Goal: Browse casually: Explore the website without a specific task or goal

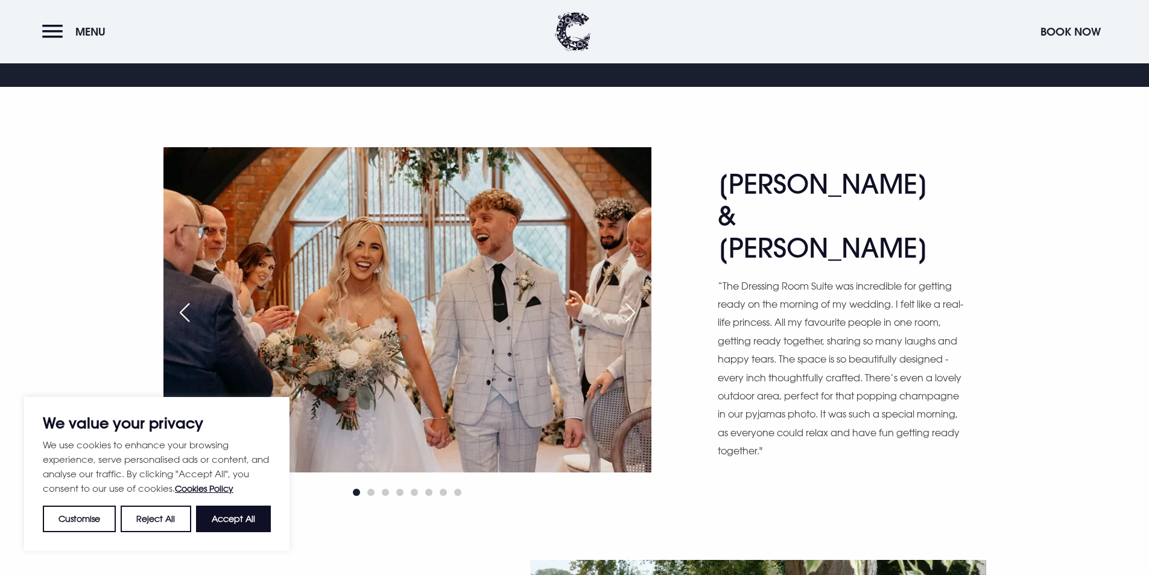
scroll to position [1025, 0]
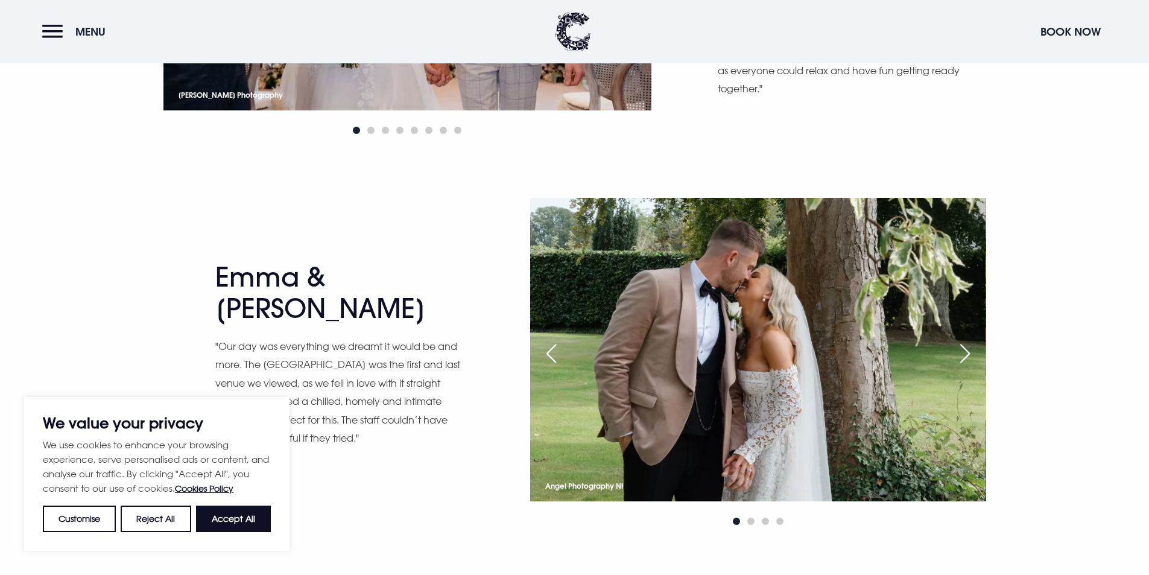
click at [960, 353] on div "Next slide" at bounding box center [965, 353] width 30 height 27
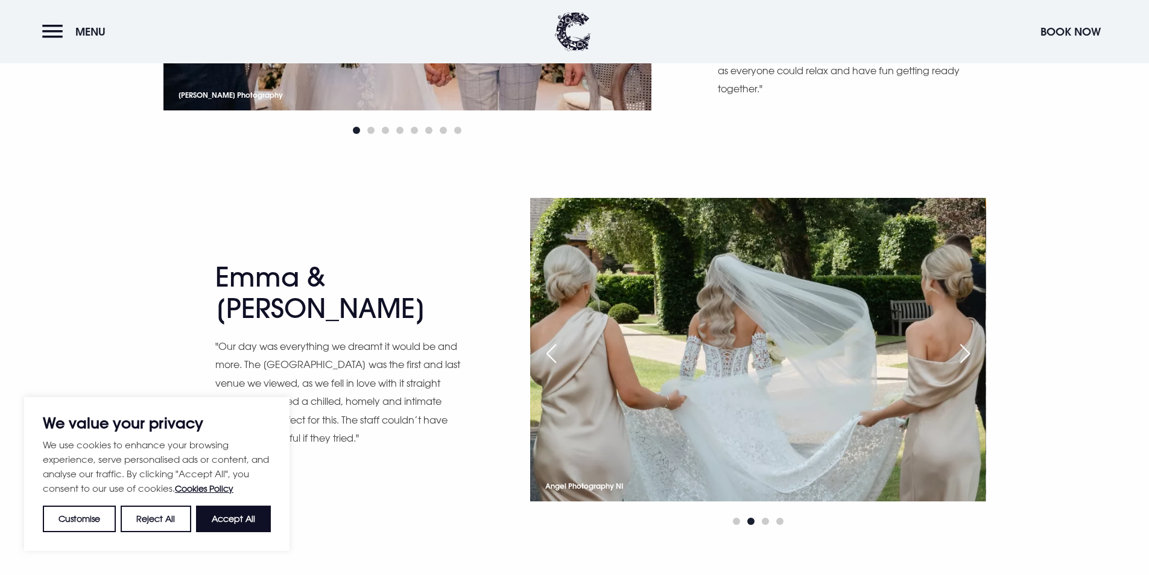
click at [960, 353] on div "Next slide" at bounding box center [965, 353] width 30 height 27
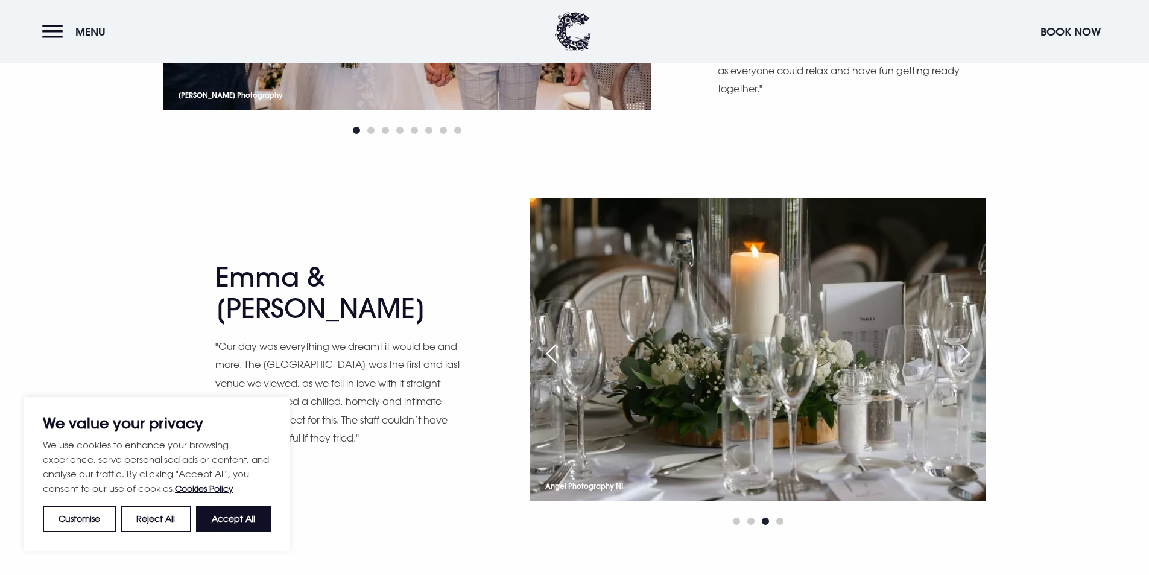
click at [960, 353] on div "Next slide" at bounding box center [965, 353] width 30 height 27
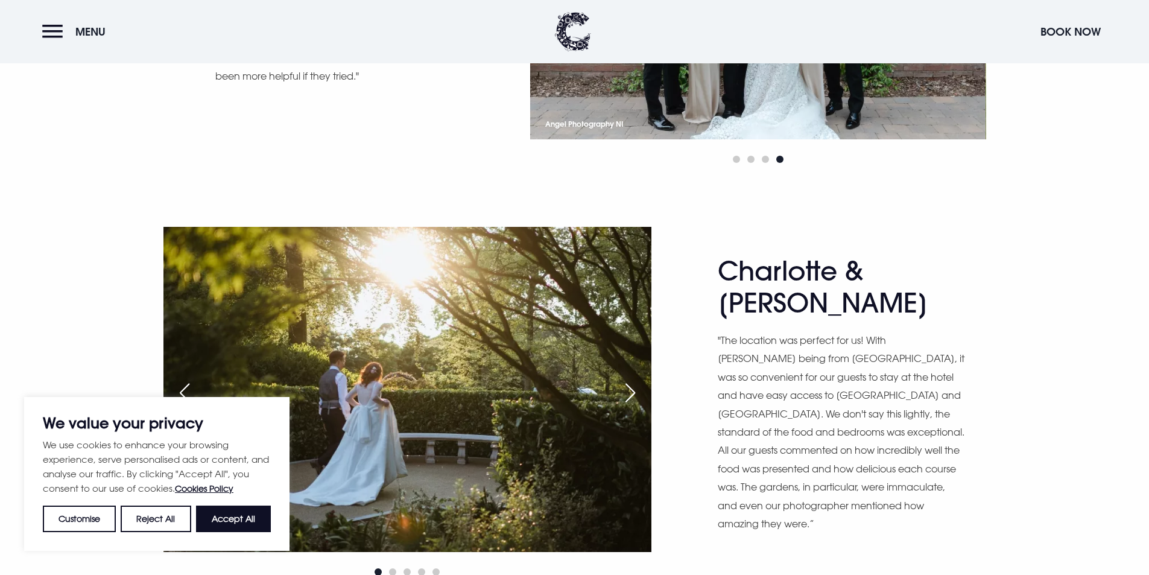
scroll to position [1146, 0]
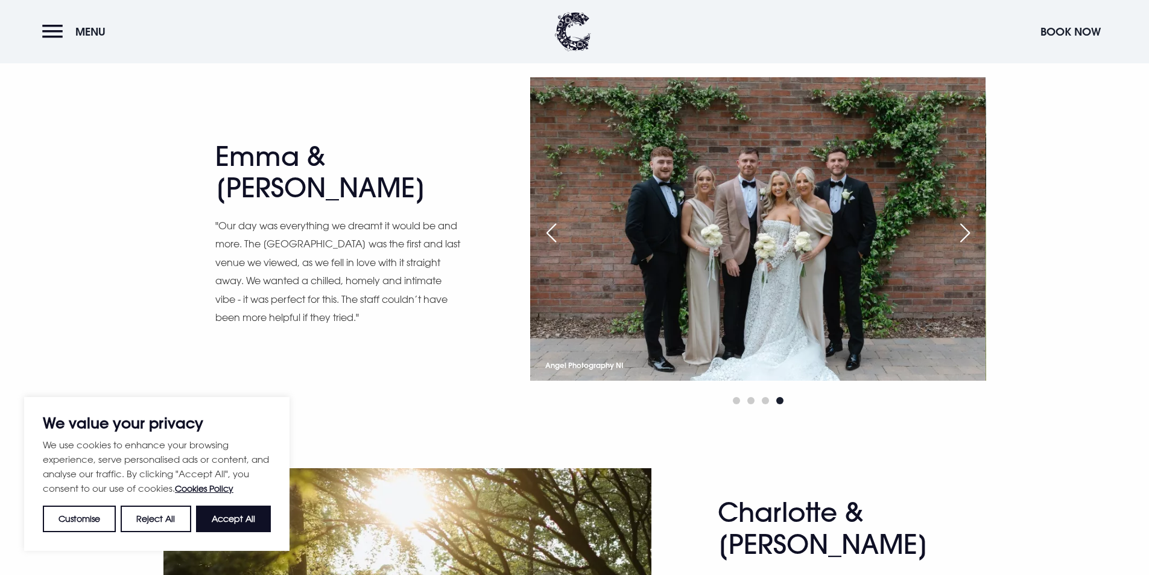
click at [551, 244] on div "Previous slide" at bounding box center [551, 233] width 30 height 27
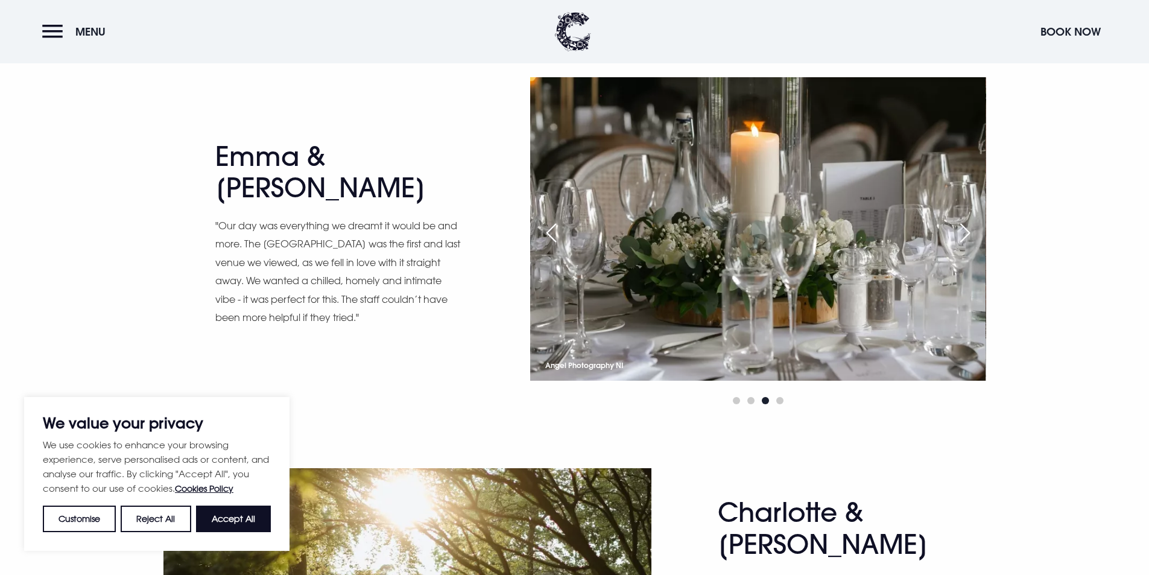
click at [551, 238] on div "Previous slide" at bounding box center [551, 233] width 30 height 27
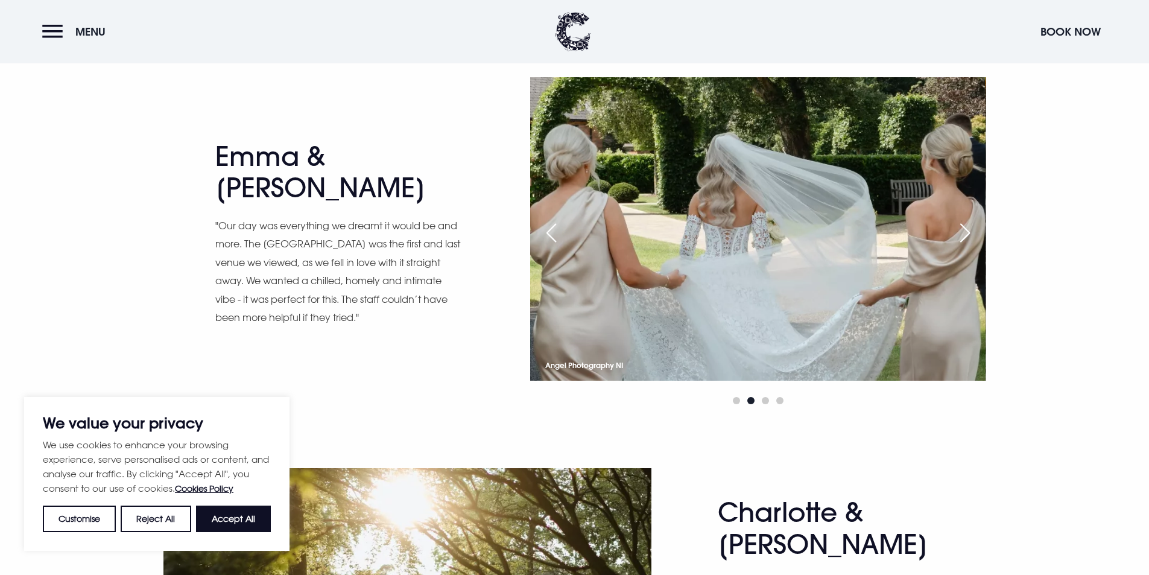
click at [551, 238] on div "Previous slide" at bounding box center [551, 233] width 30 height 27
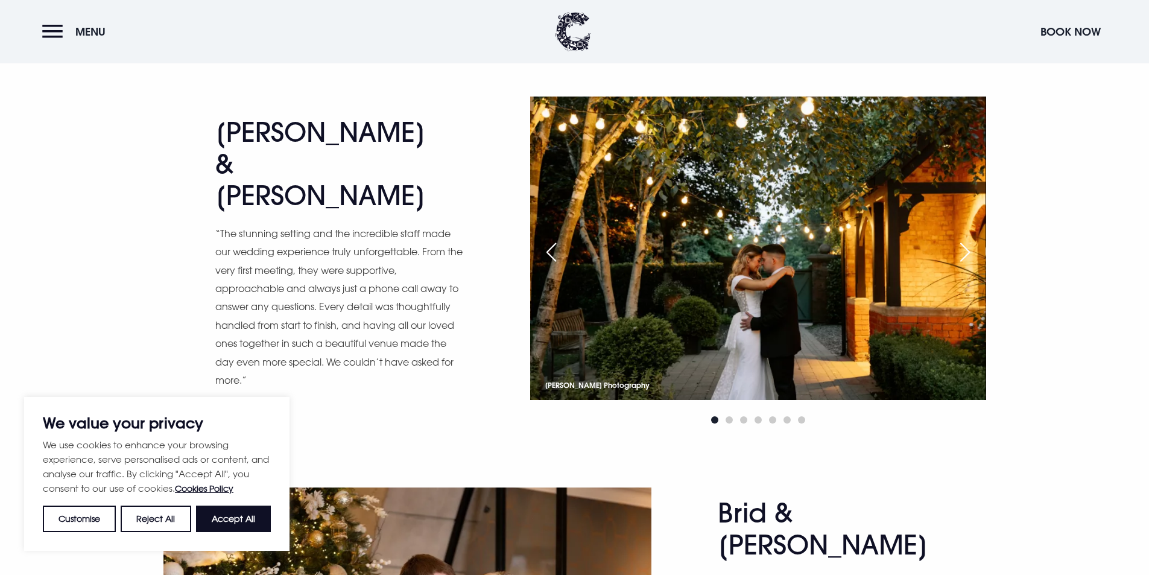
scroll to position [1870, 0]
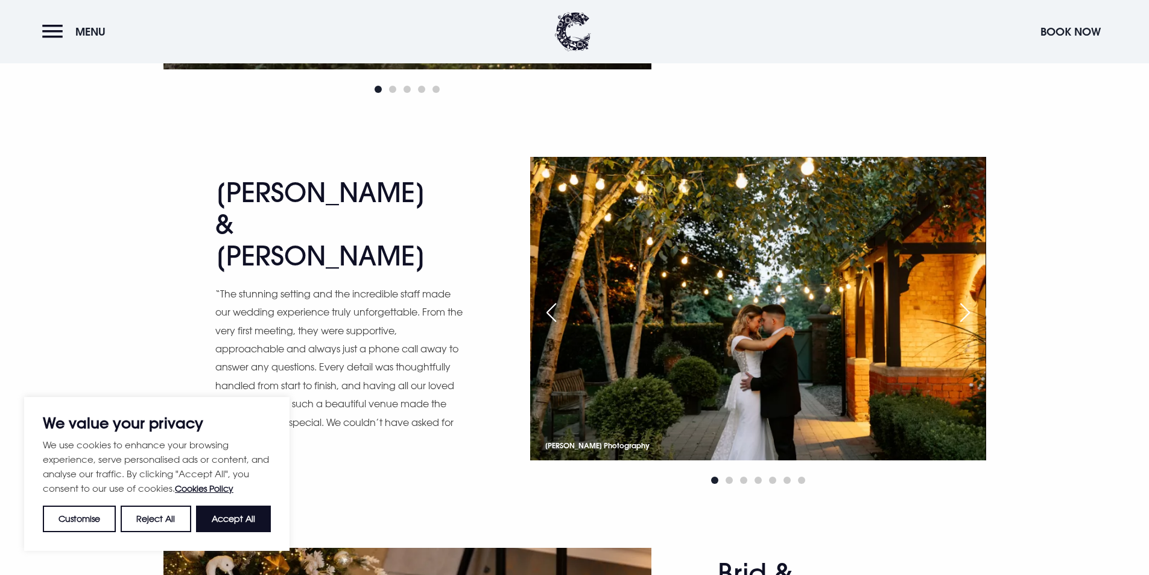
click at [969, 309] on div "Next slide" at bounding box center [965, 312] width 30 height 27
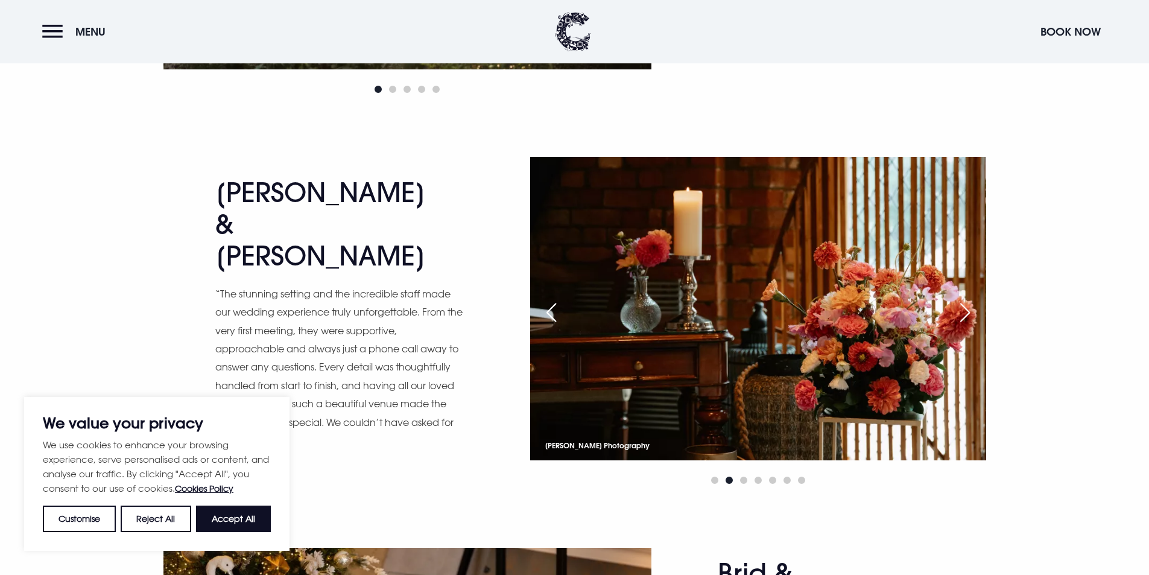
click at [970, 309] on div "Next slide" at bounding box center [965, 312] width 30 height 27
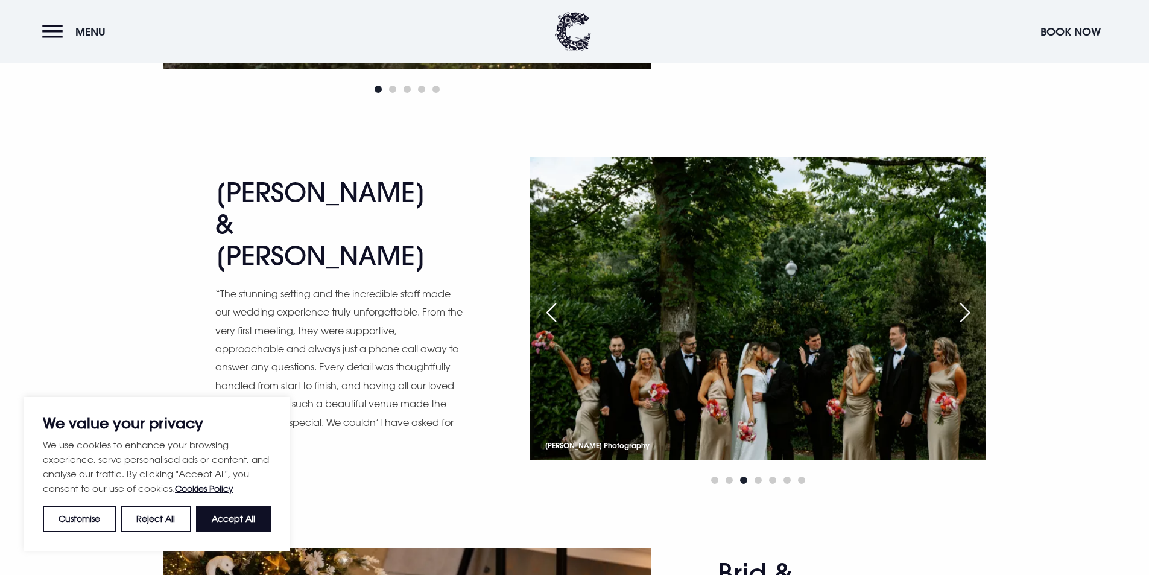
click at [967, 308] on div "Next slide" at bounding box center [965, 312] width 30 height 27
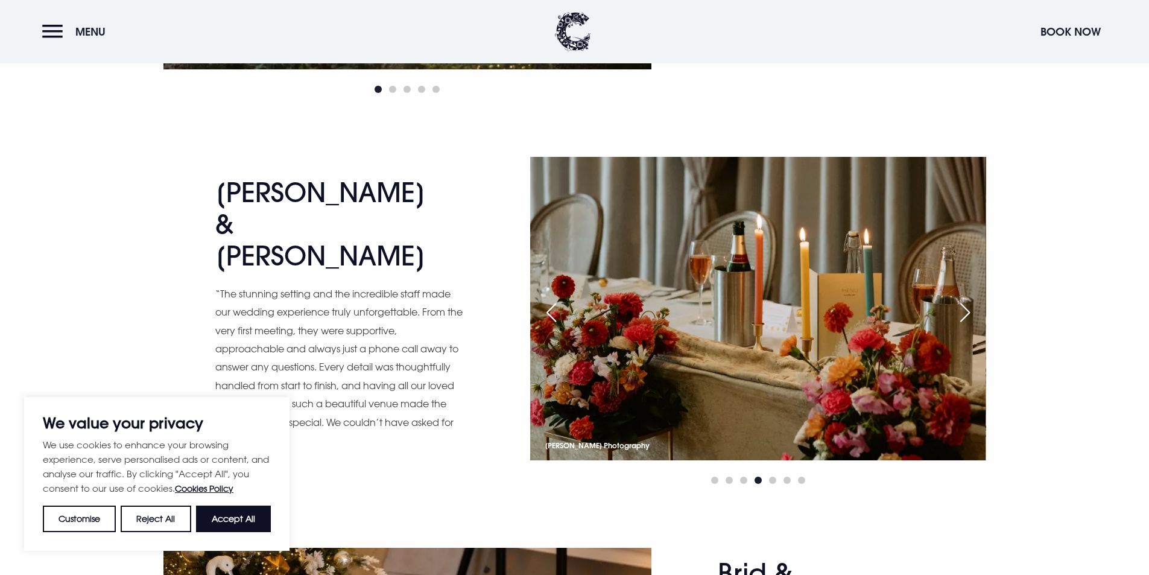
click at [967, 308] on div "Next slide" at bounding box center [965, 312] width 30 height 27
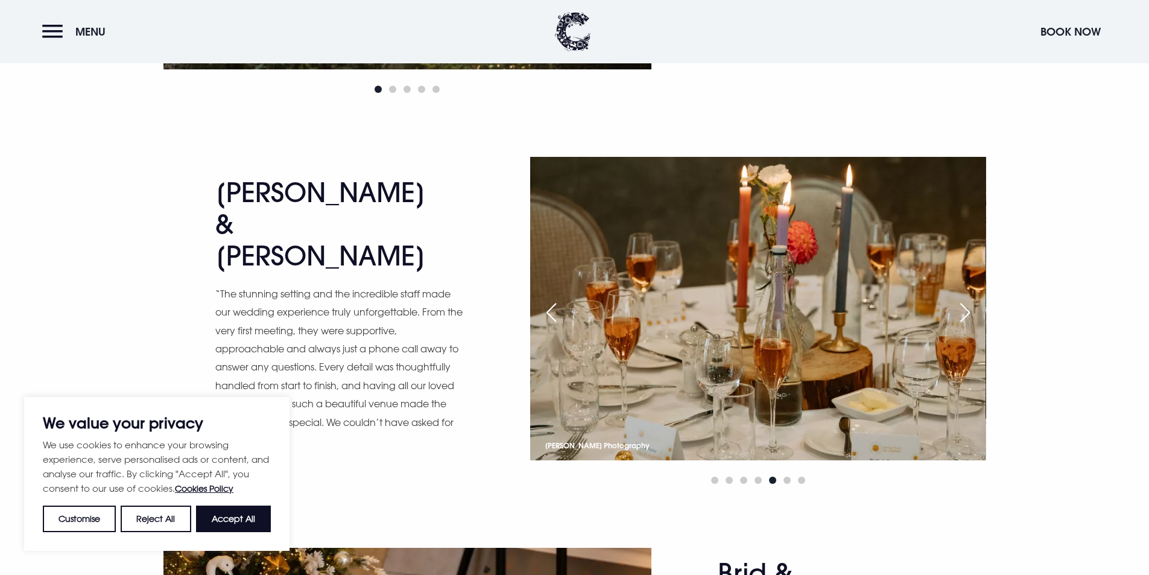
click at [967, 308] on div "Next slide" at bounding box center [965, 312] width 30 height 27
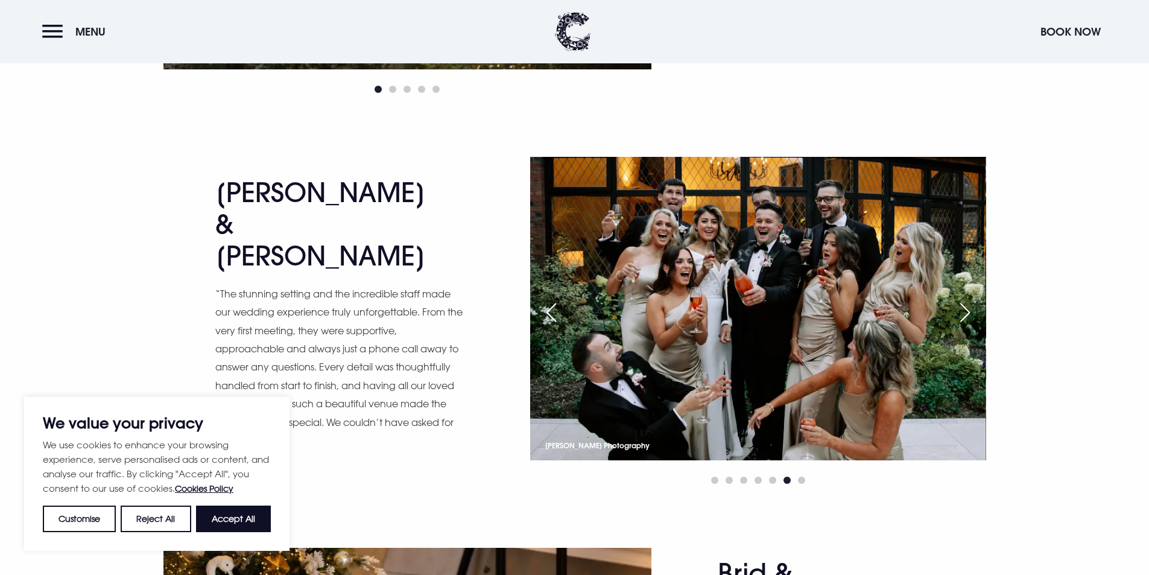
click at [967, 308] on div "Next slide" at bounding box center [965, 312] width 30 height 27
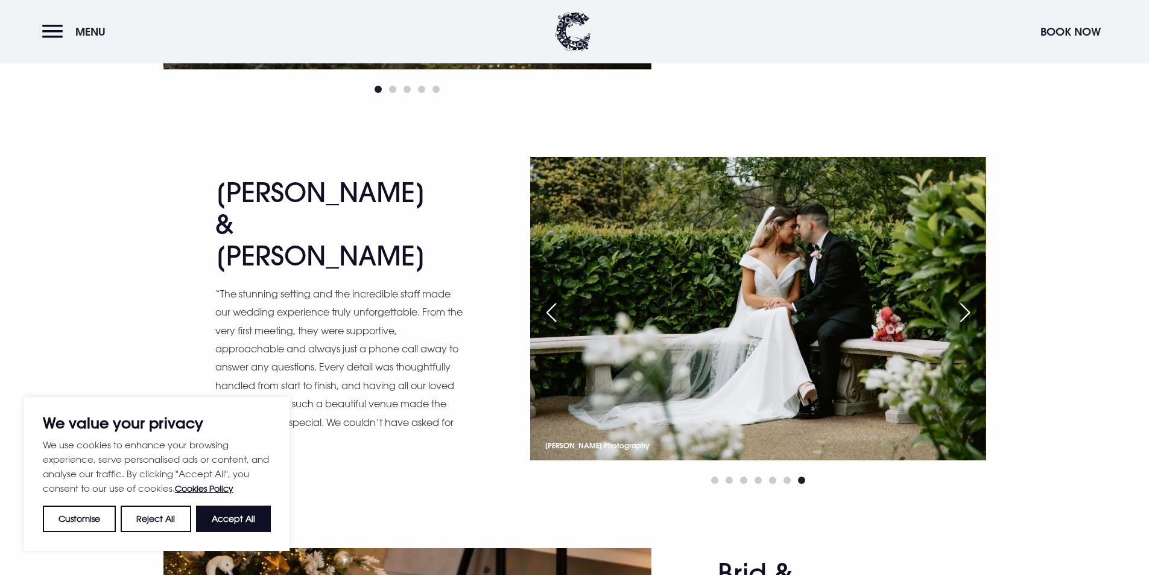
click at [967, 308] on div "Next slide" at bounding box center [965, 312] width 30 height 27
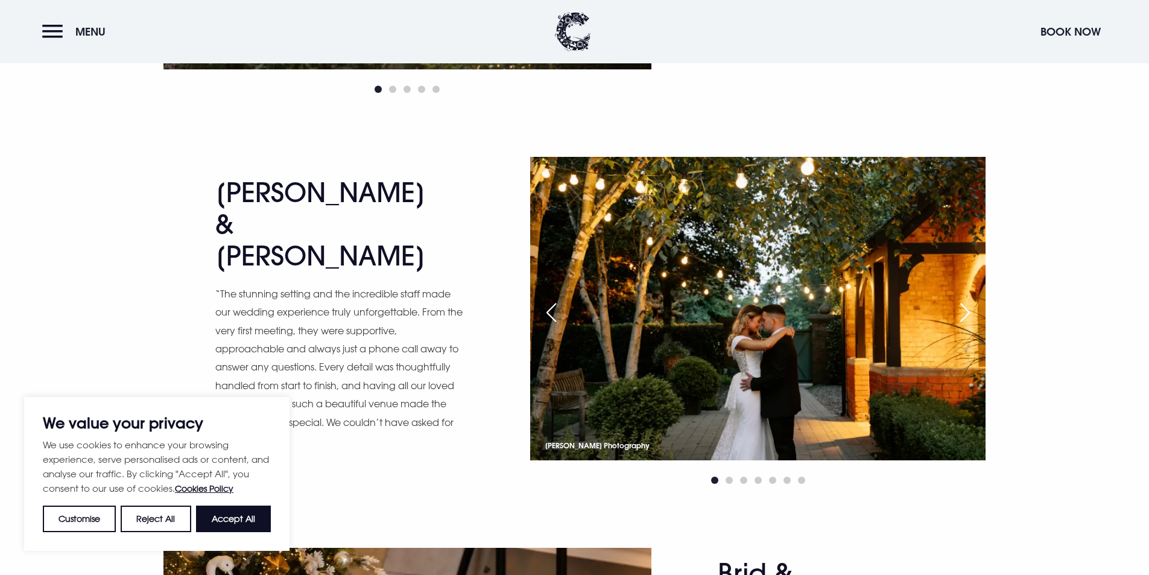
click at [967, 308] on div "Next slide" at bounding box center [965, 312] width 30 height 27
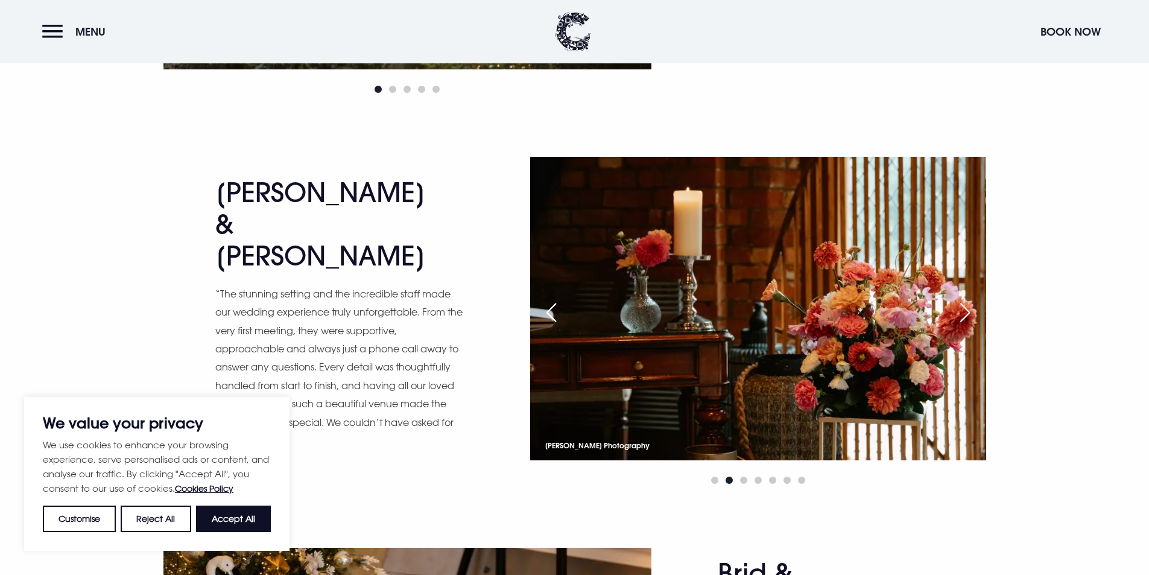
scroll to position [2292, 0]
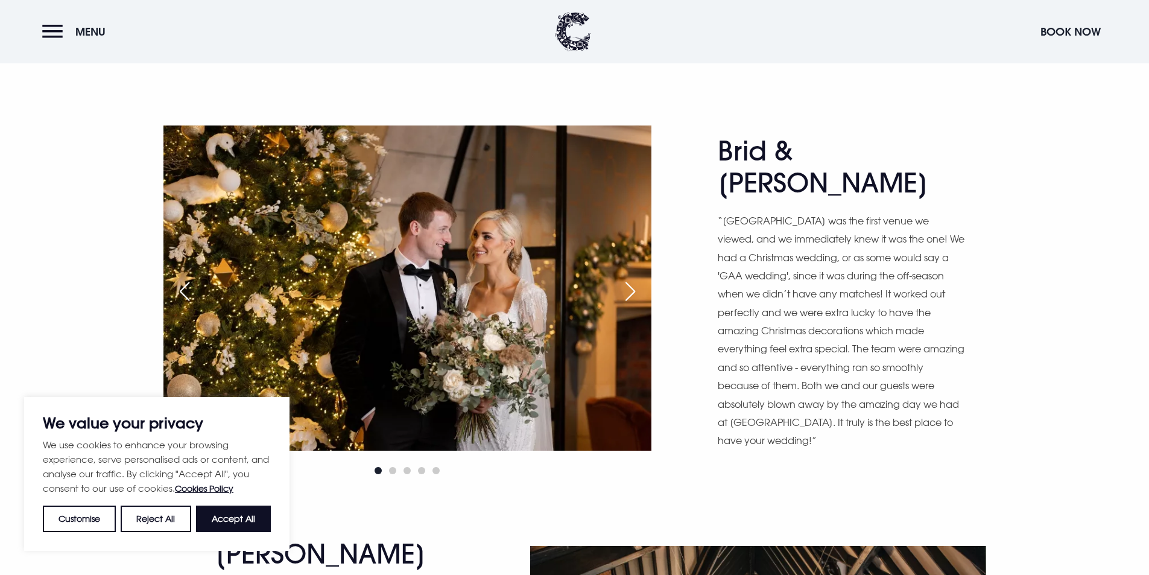
click at [638, 294] on div "Next slide" at bounding box center [630, 291] width 30 height 27
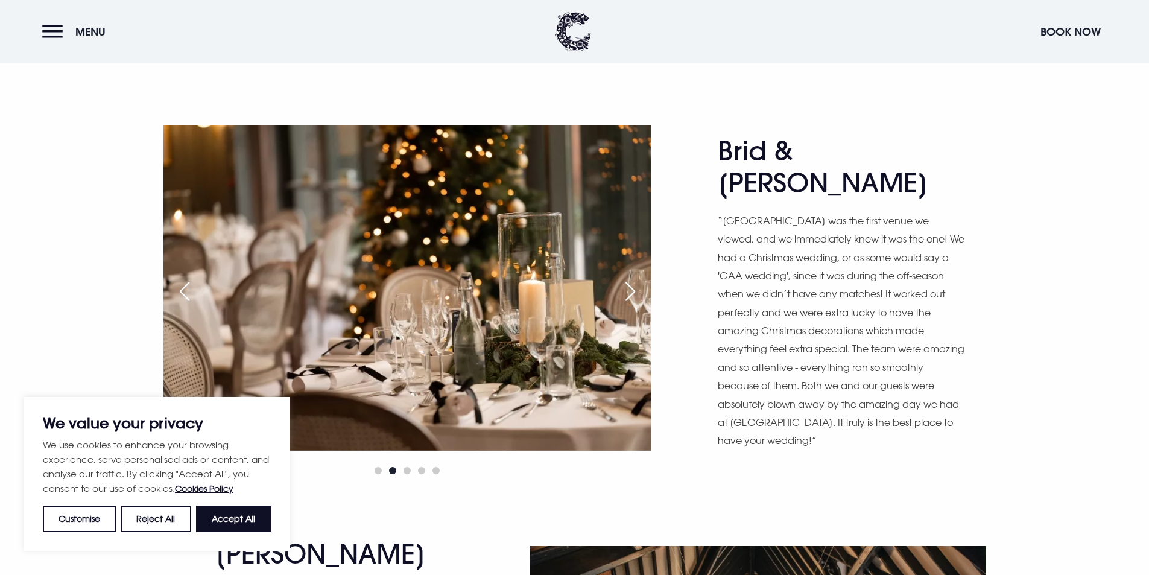
click at [638, 292] on div "Next slide" at bounding box center [630, 291] width 30 height 27
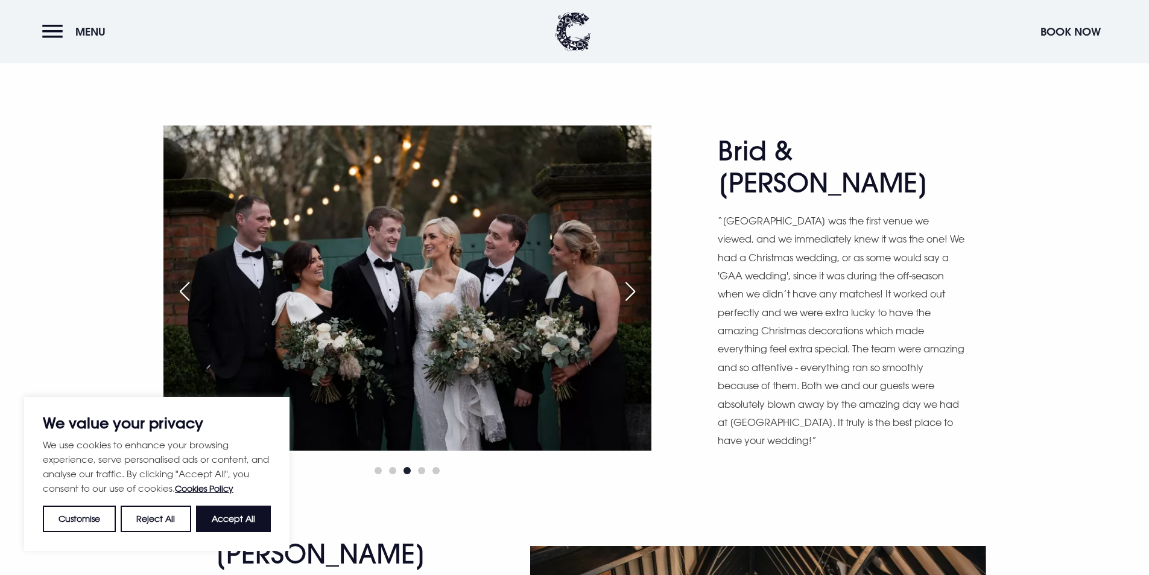
click at [638, 292] on div "Next slide" at bounding box center [630, 291] width 30 height 27
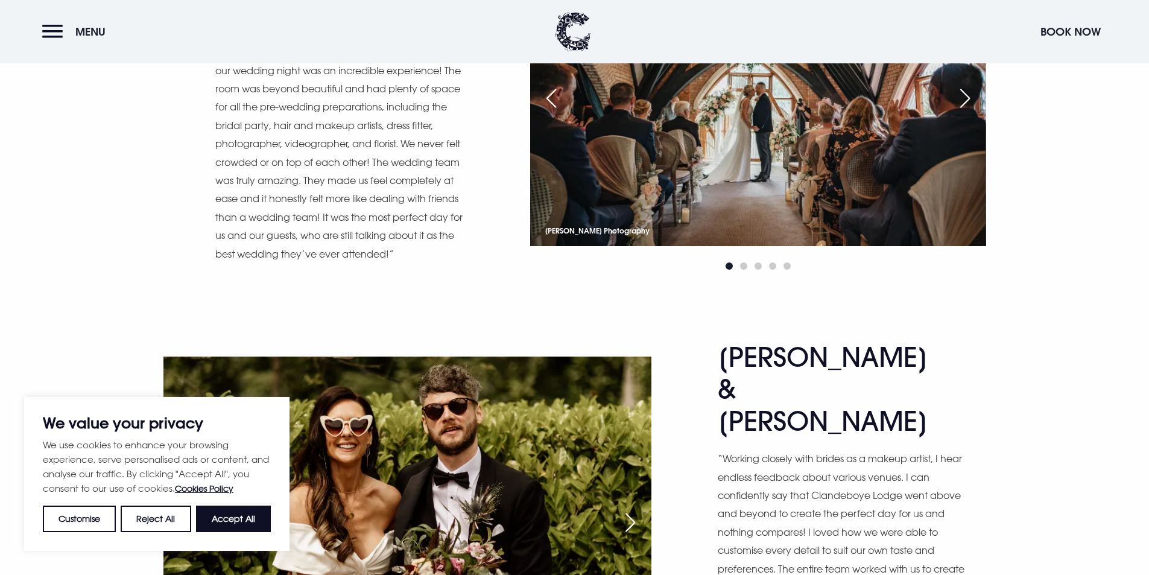
scroll to position [2774, 0]
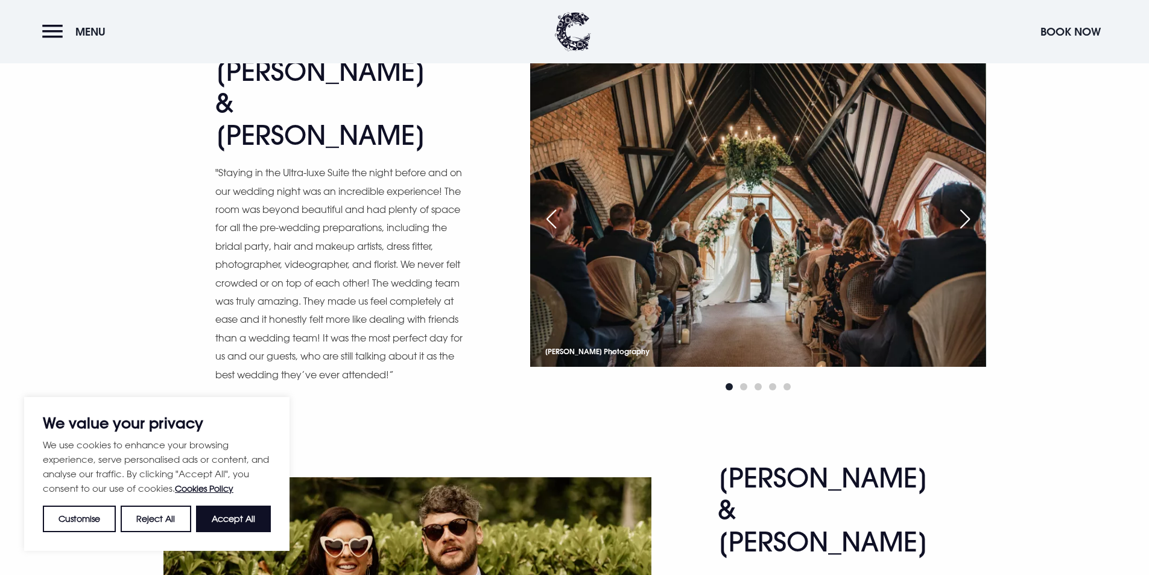
click at [967, 214] on div "Next slide" at bounding box center [965, 219] width 30 height 27
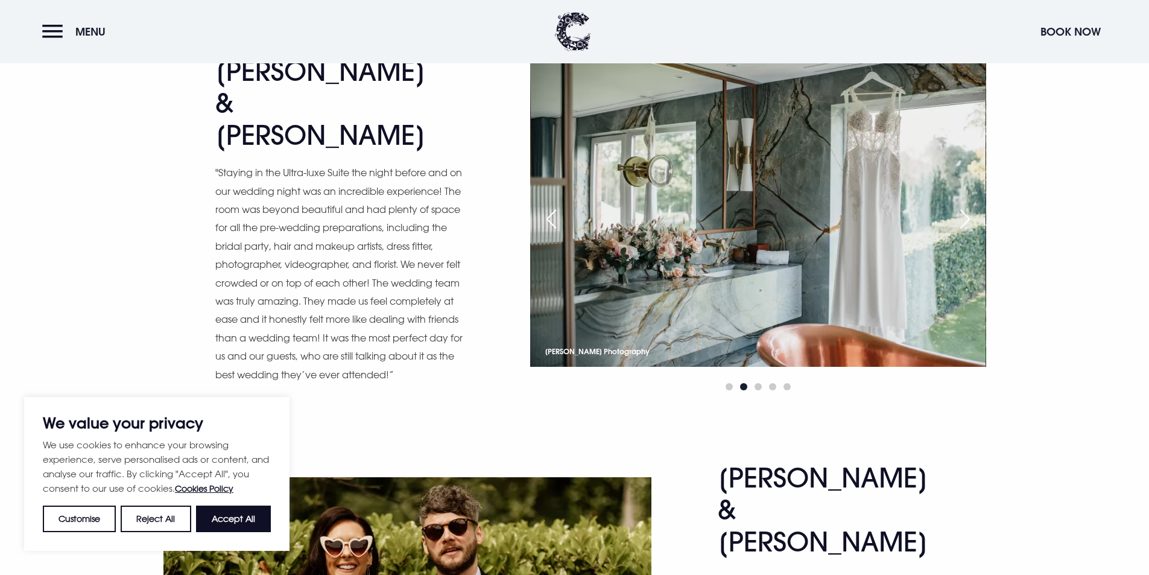
click at [966, 210] on div "Next slide" at bounding box center [965, 219] width 30 height 27
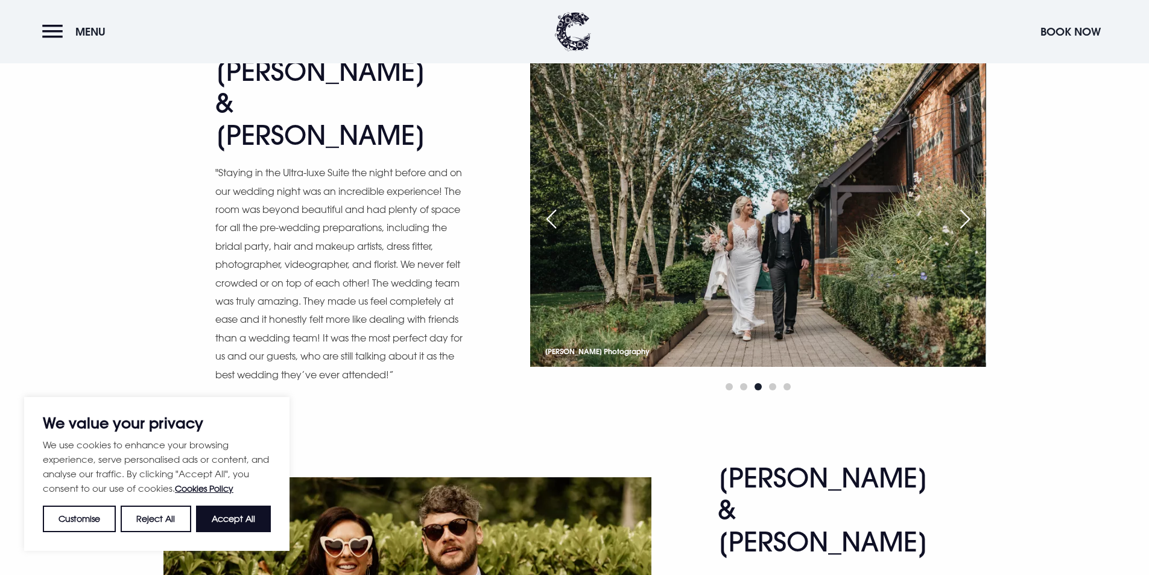
click at [966, 210] on div "Next slide" at bounding box center [965, 219] width 30 height 27
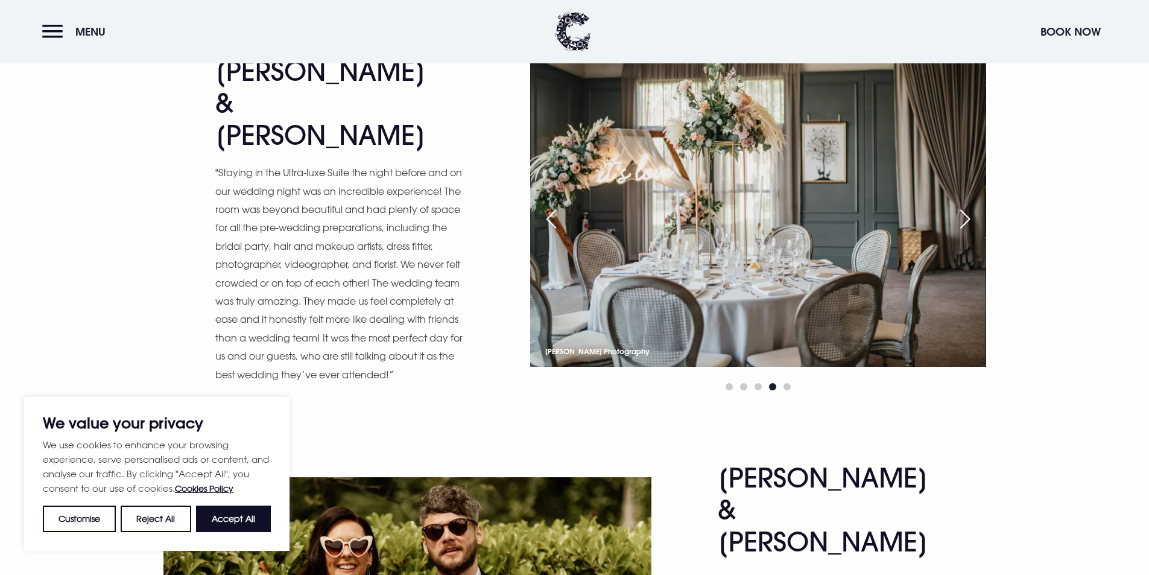
scroll to position [3136, 0]
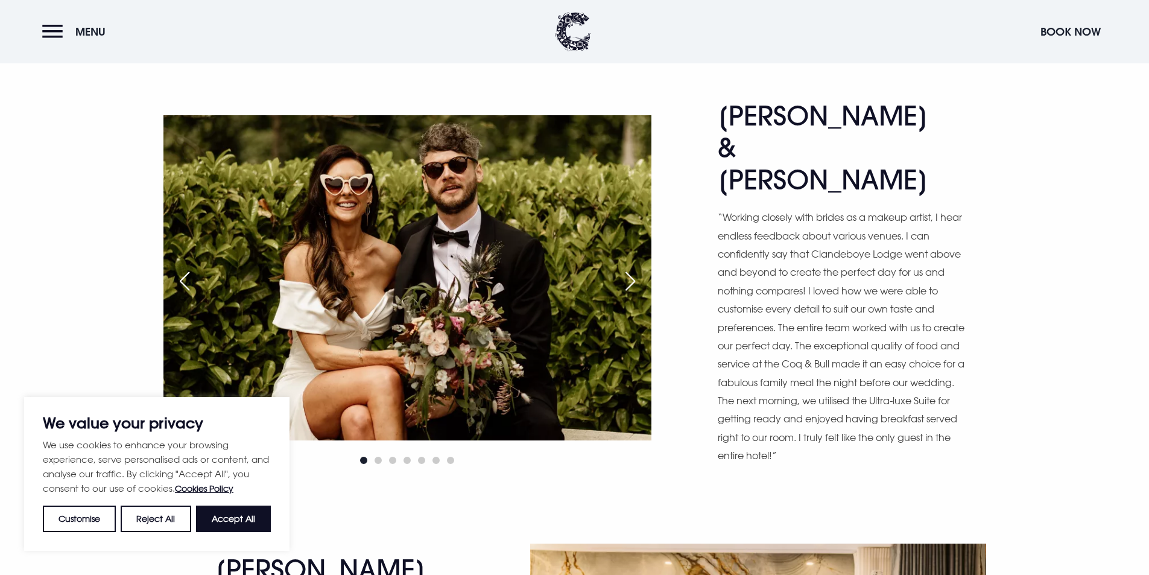
click at [631, 268] on div "Next slide" at bounding box center [630, 281] width 30 height 27
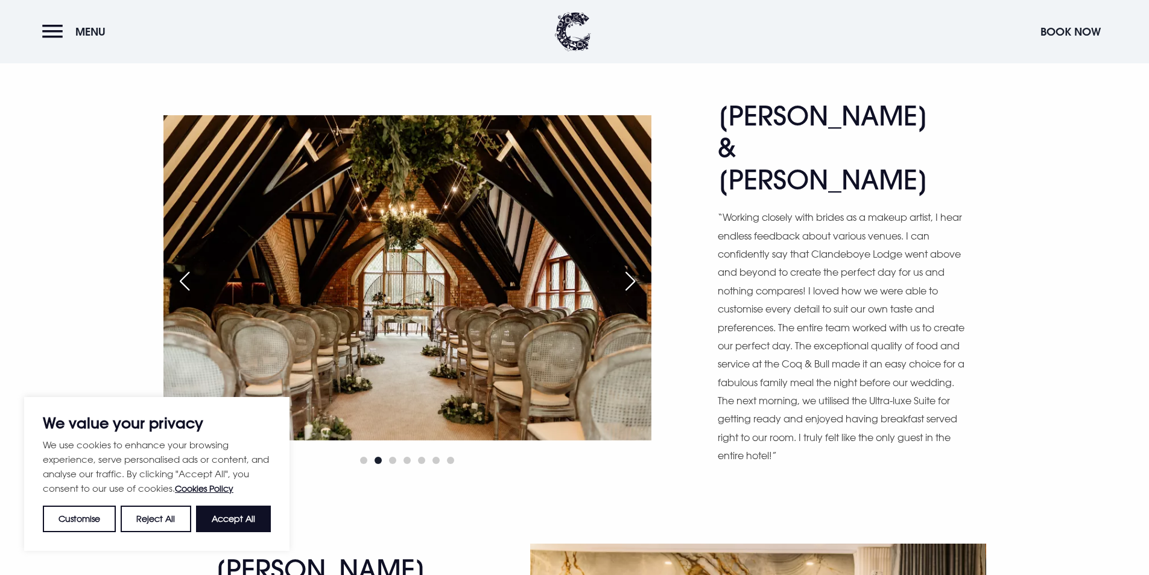
click at [631, 268] on div "Next slide" at bounding box center [630, 281] width 30 height 27
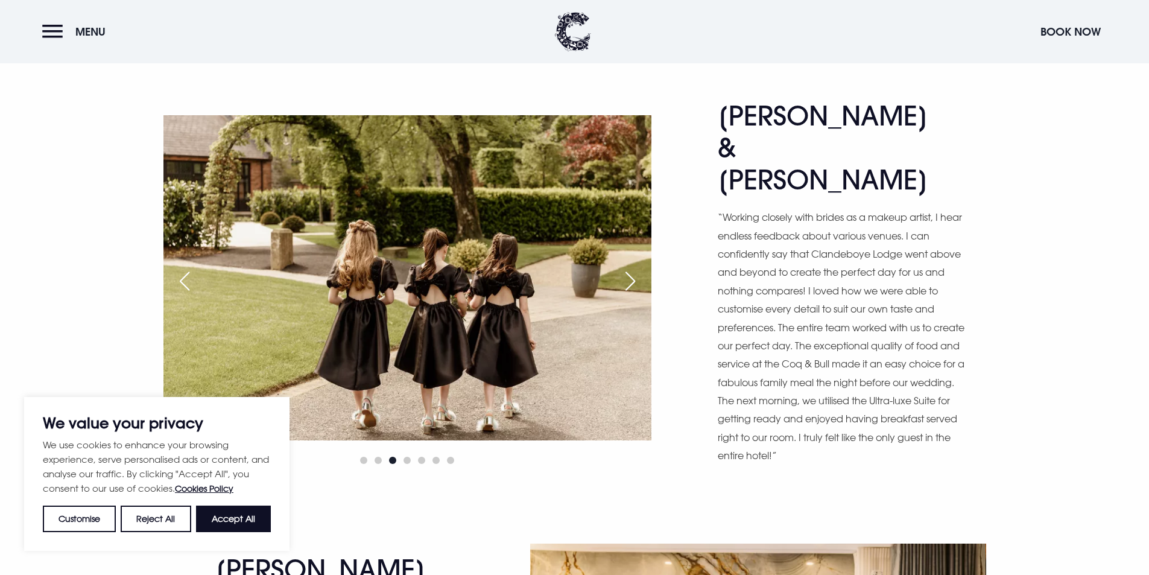
click at [634, 268] on div "Next slide" at bounding box center [630, 281] width 30 height 27
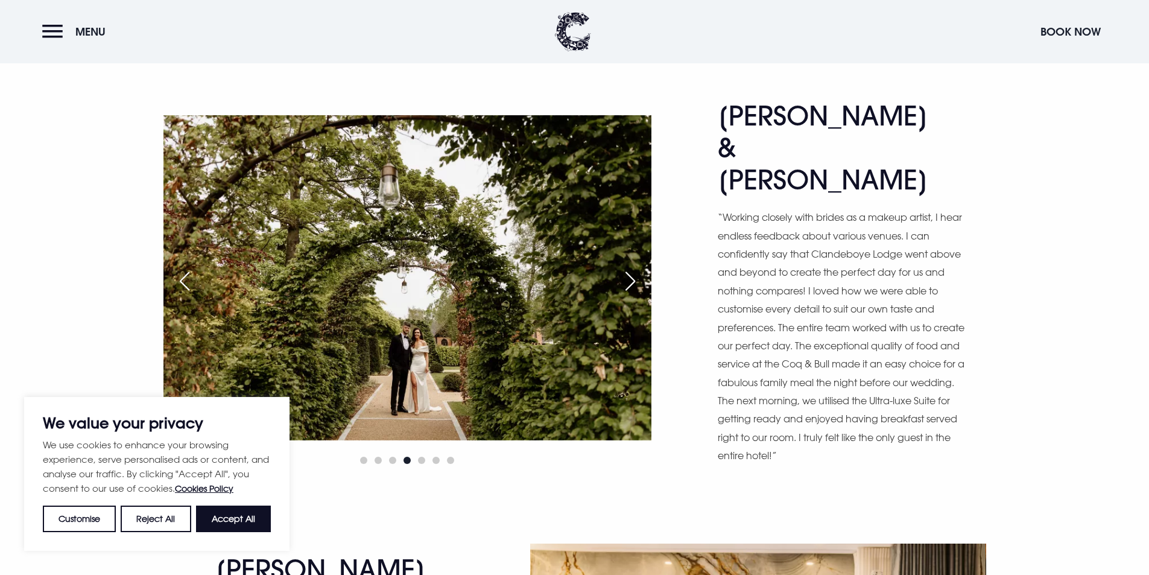
click at [634, 268] on div "Next slide" at bounding box center [630, 281] width 30 height 27
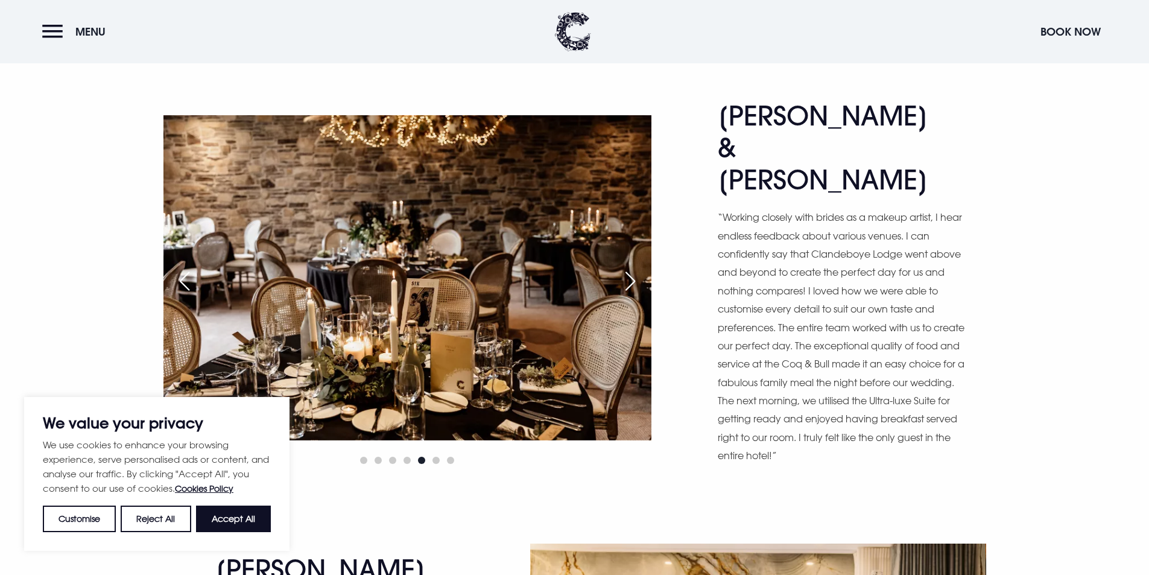
click at [634, 268] on div "Next slide" at bounding box center [630, 281] width 30 height 27
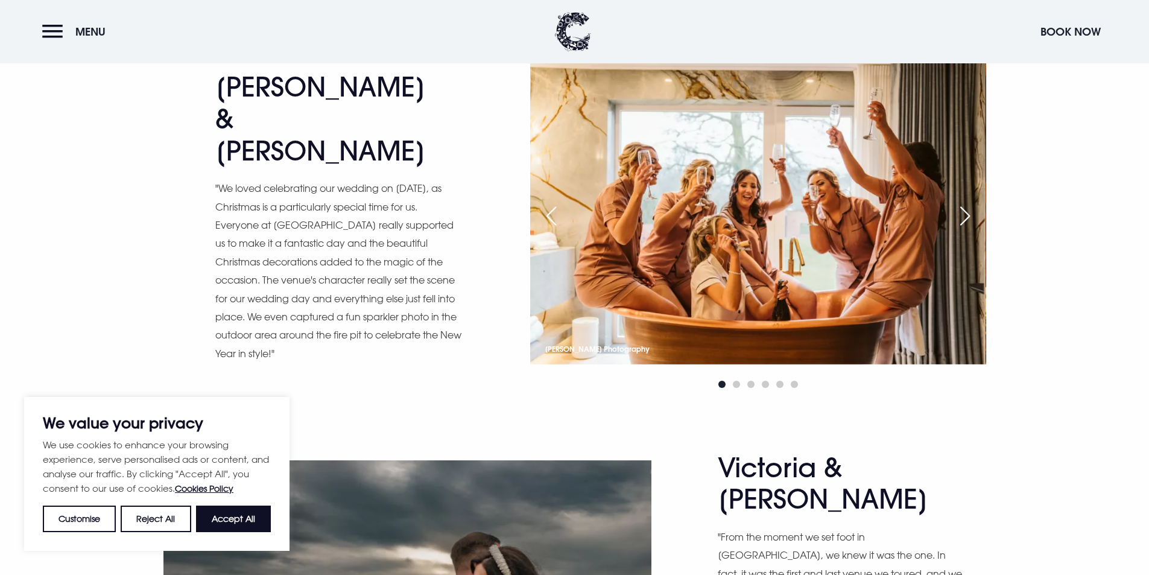
scroll to position [3559, 0]
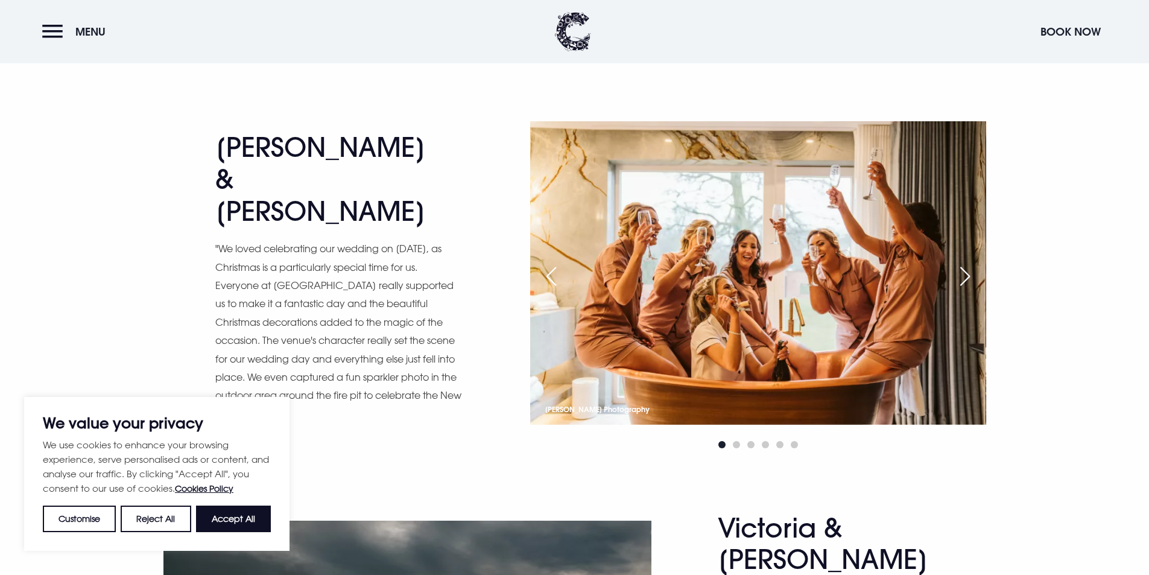
click at [968, 263] on div "Next slide" at bounding box center [965, 276] width 30 height 27
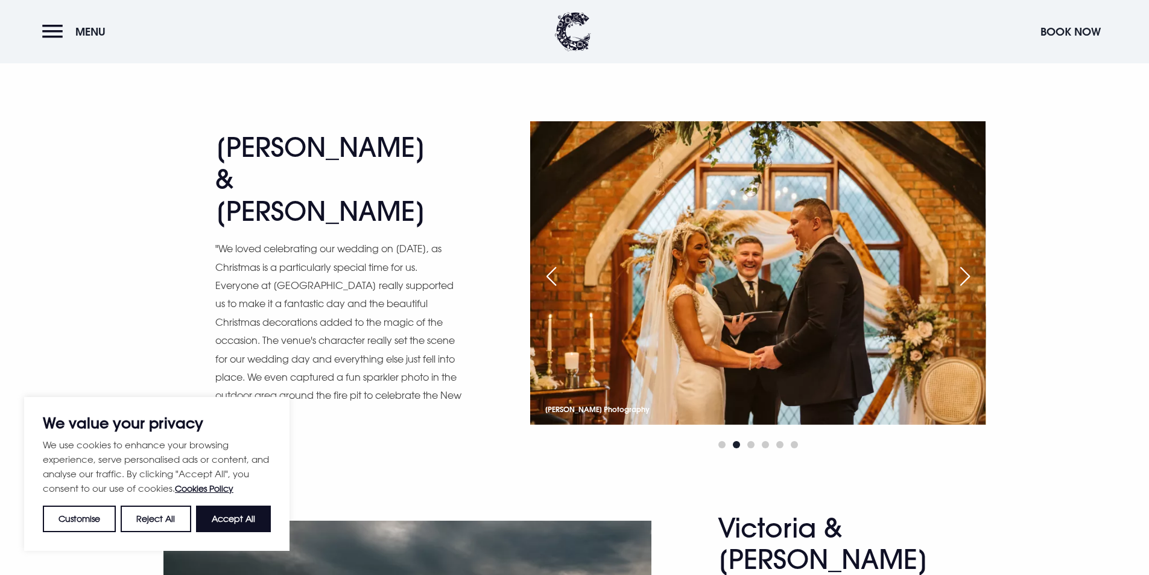
click at [968, 263] on div "Next slide" at bounding box center [965, 276] width 30 height 27
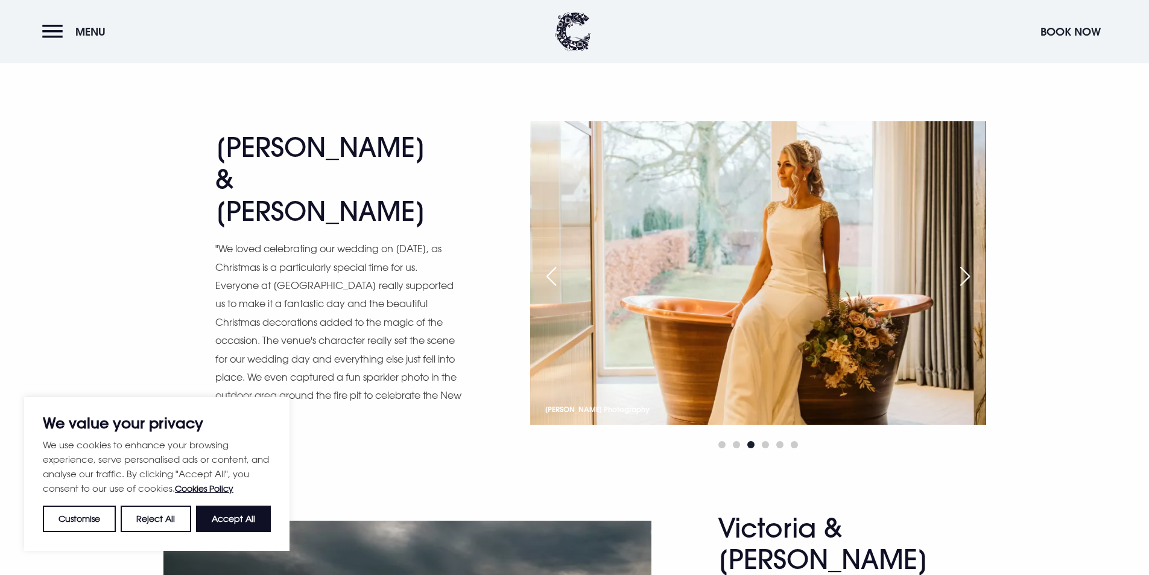
click at [968, 263] on div "Next slide" at bounding box center [965, 276] width 30 height 27
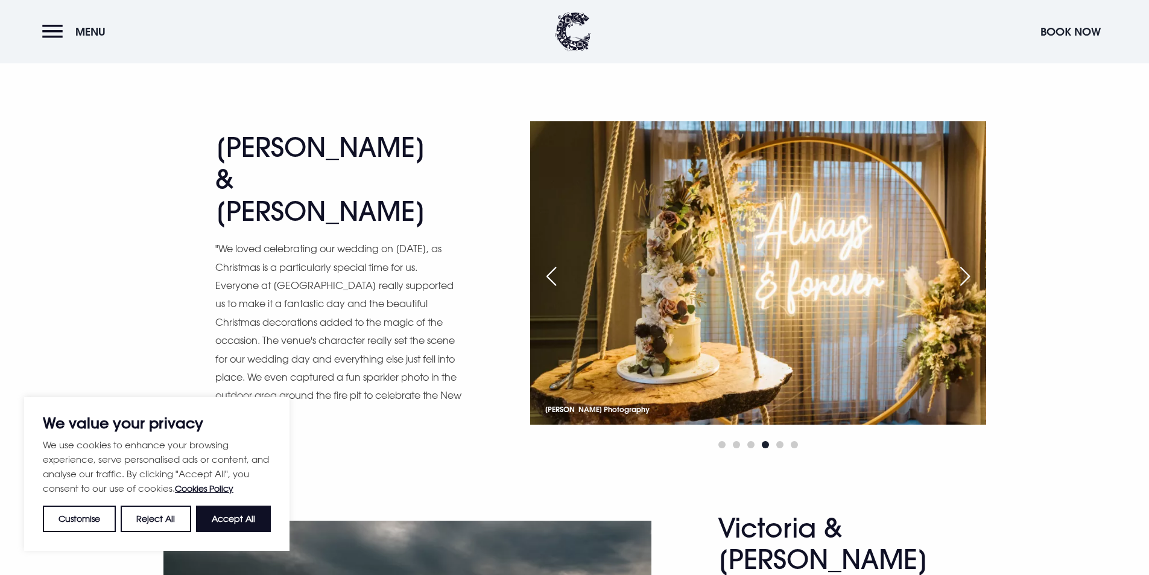
click at [968, 263] on div "Next slide" at bounding box center [965, 276] width 30 height 27
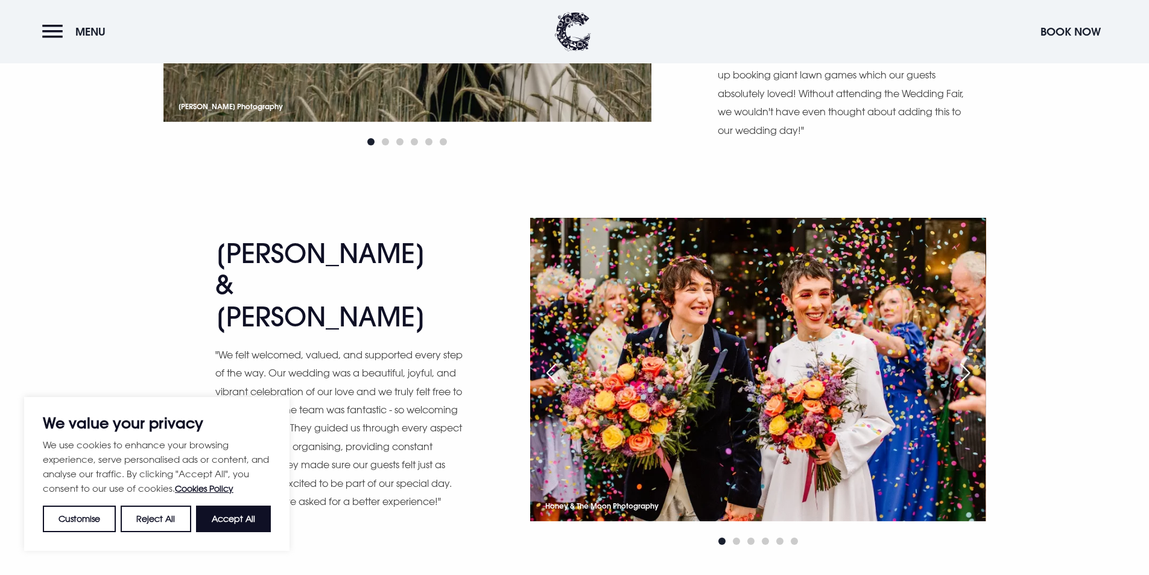
scroll to position [4403, 0]
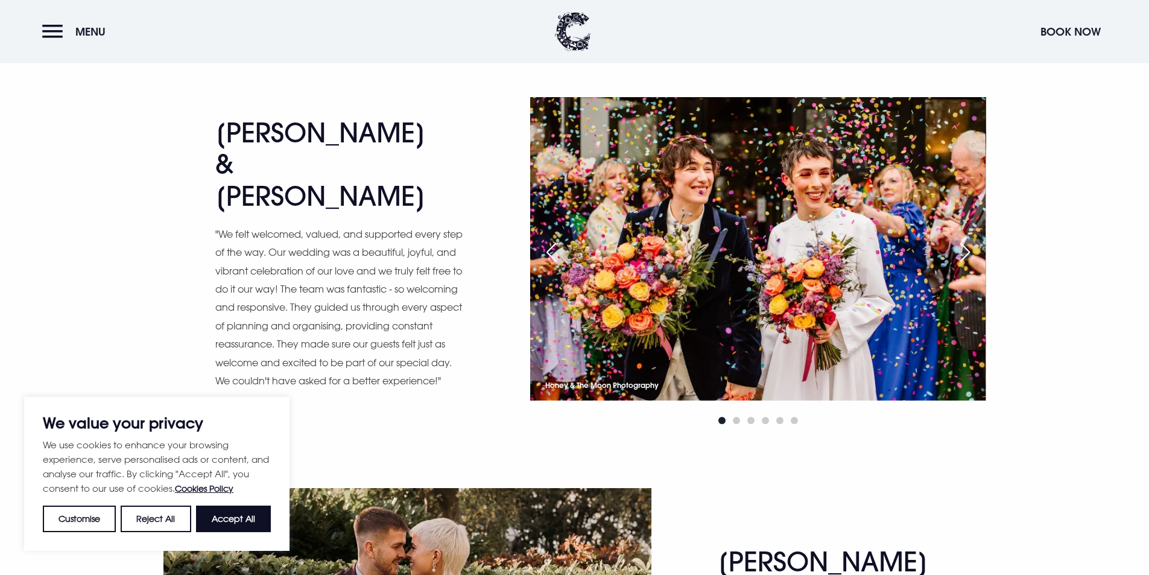
click at [972, 239] on div "Next slide" at bounding box center [965, 252] width 30 height 27
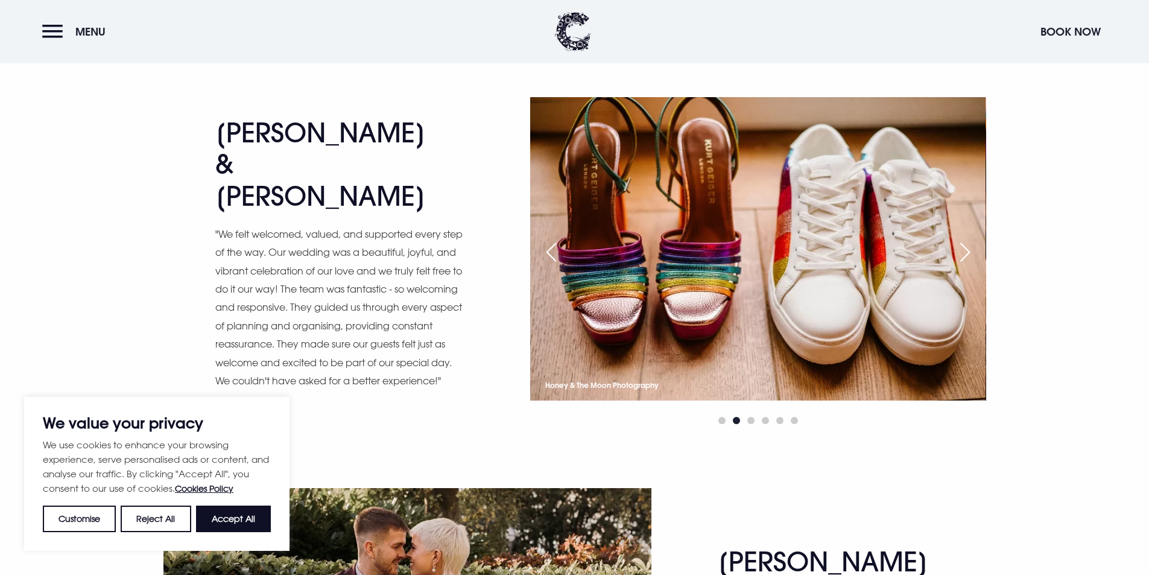
click at [972, 239] on div "Next slide" at bounding box center [965, 252] width 30 height 27
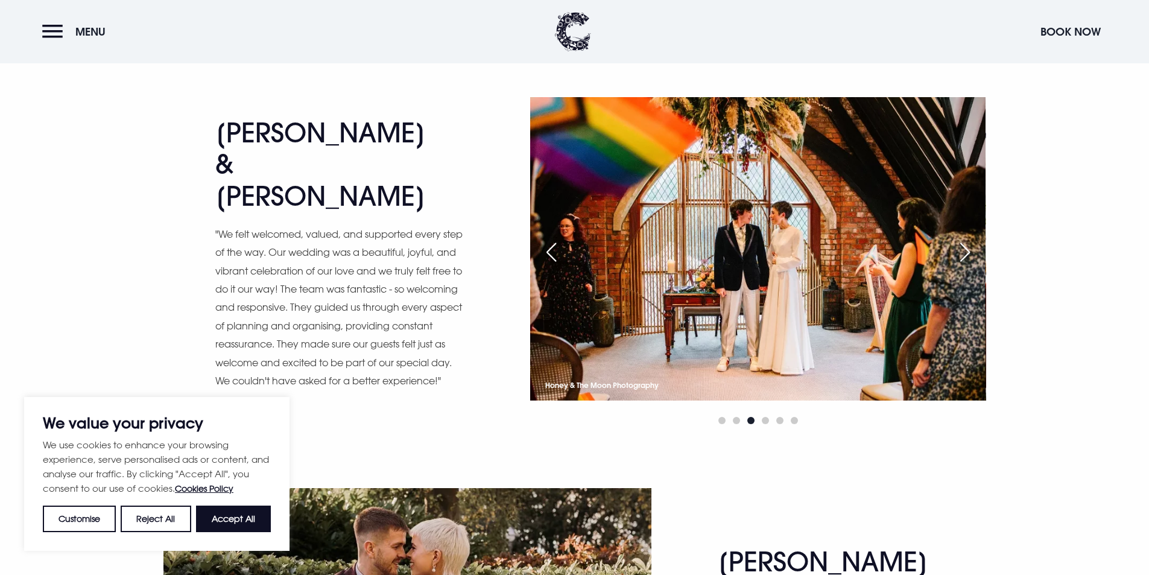
click at [972, 239] on div "Next slide" at bounding box center [965, 252] width 30 height 27
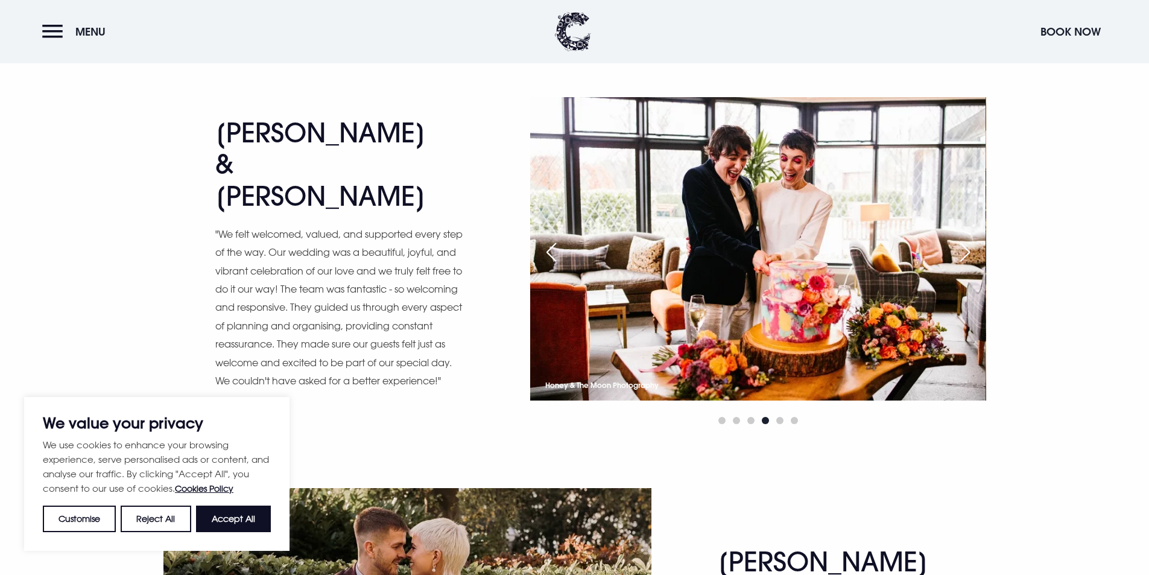
click at [972, 239] on div "Next slide" at bounding box center [965, 252] width 30 height 27
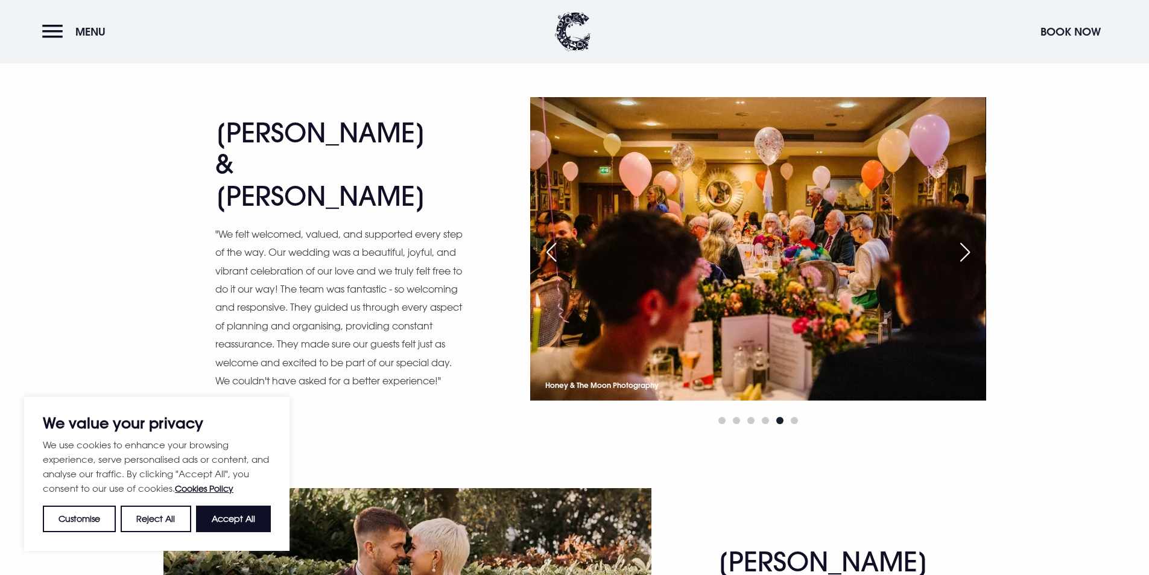
click at [972, 239] on div "Next slide" at bounding box center [965, 252] width 30 height 27
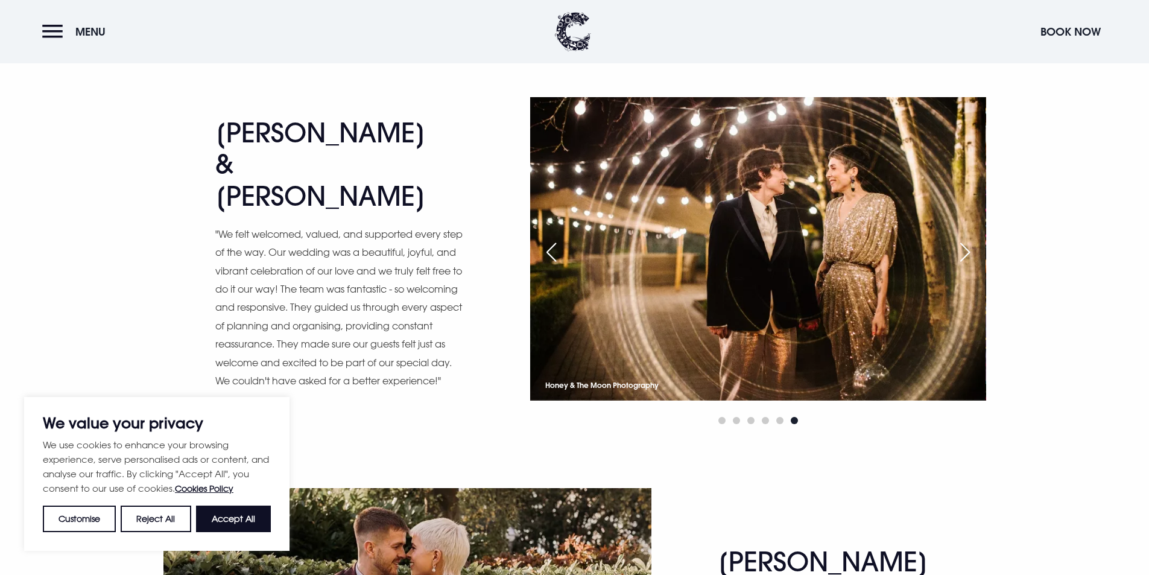
click at [972, 239] on div "Next slide" at bounding box center [965, 252] width 30 height 27
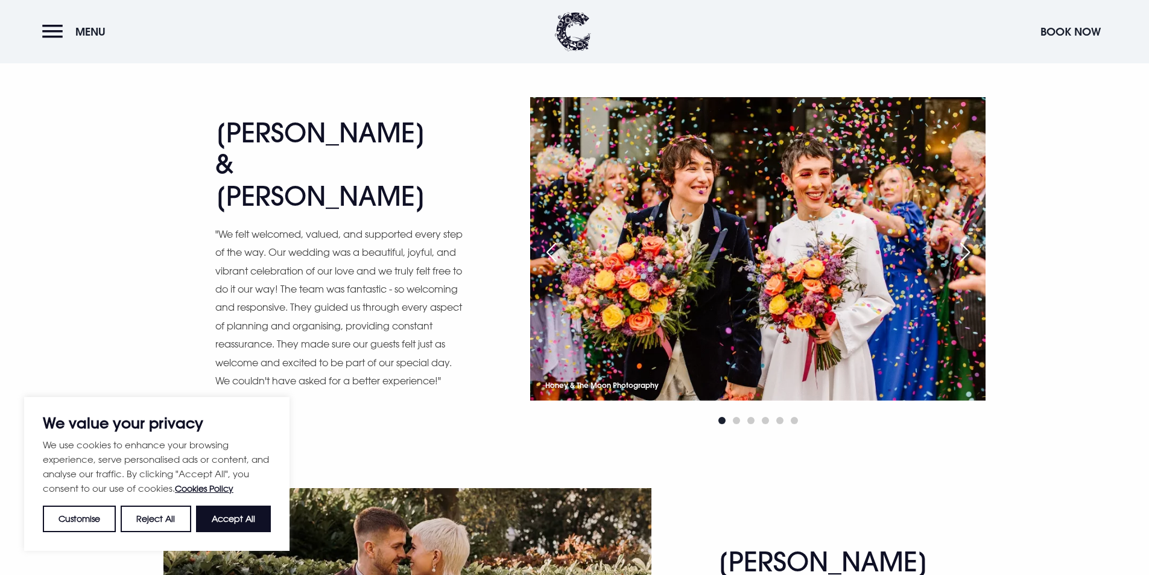
click at [972, 239] on div "Next slide" at bounding box center [965, 252] width 30 height 27
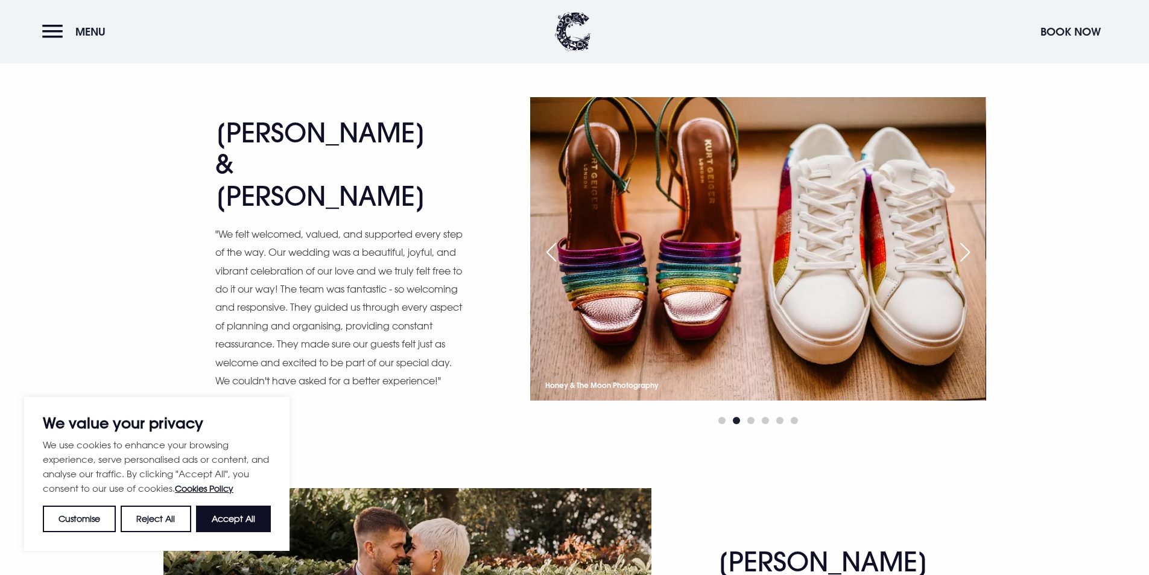
click at [972, 239] on div "Next slide" at bounding box center [965, 252] width 30 height 27
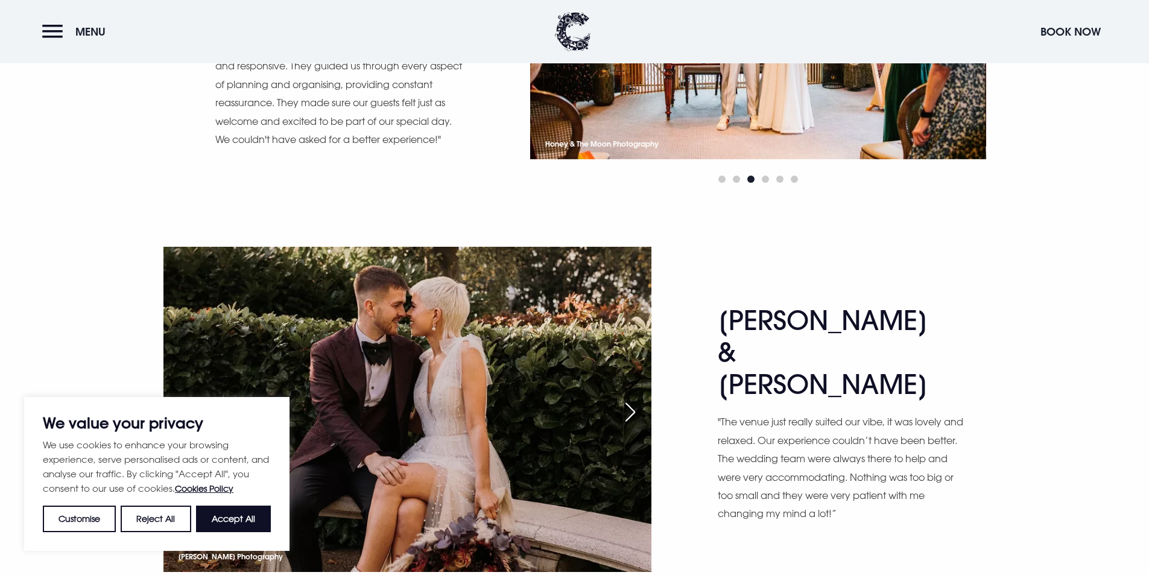
scroll to position [4704, 0]
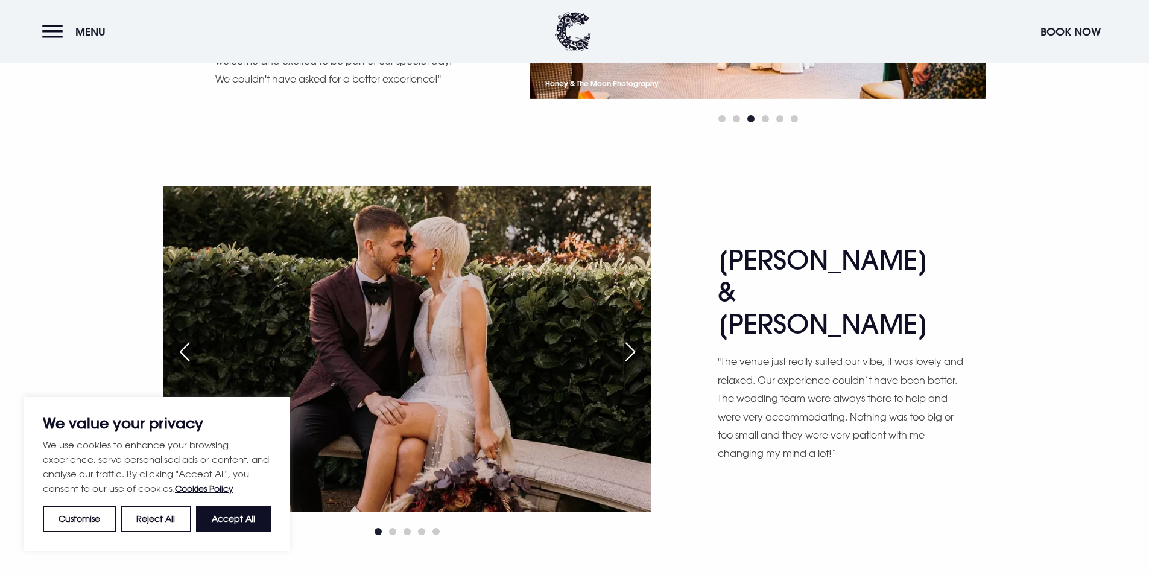
click at [624, 338] on div "Next slide" at bounding box center [630, 351] width 30 height 27
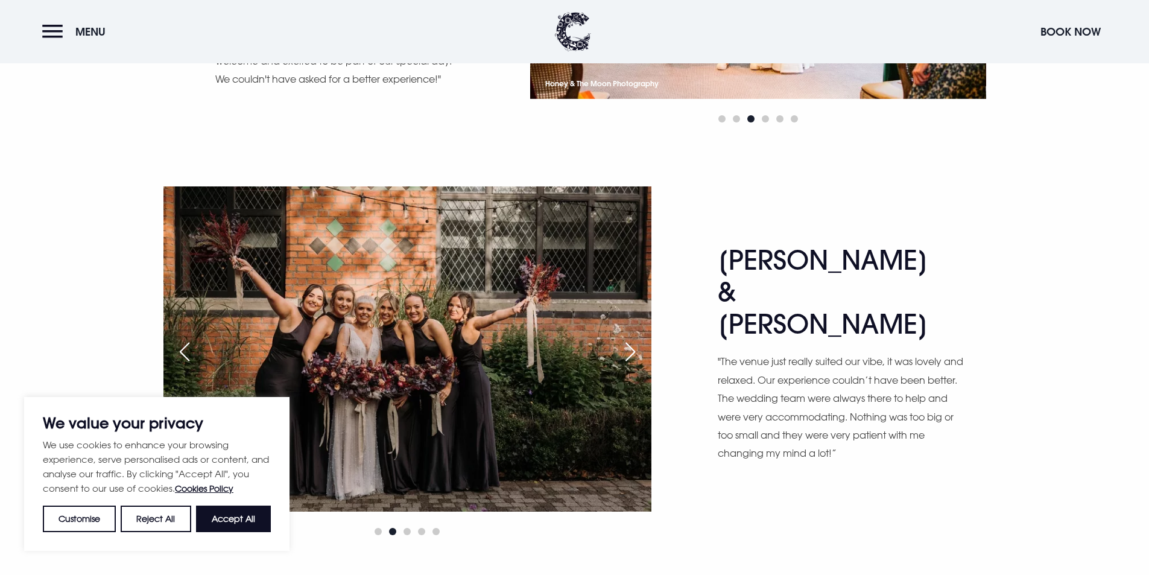
click at [625, 338] on div "Next slide" at bounding box center [630, 351] width 30 height 27
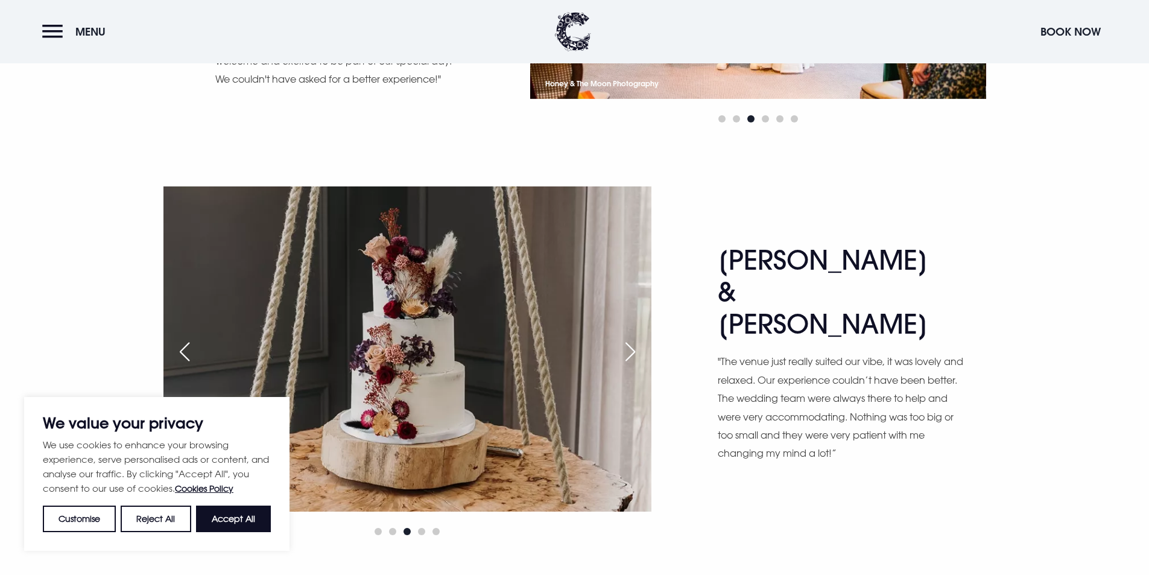
click at [625, 338] on div "Next slide" at bounding box center [630, 351] width 30 height 27
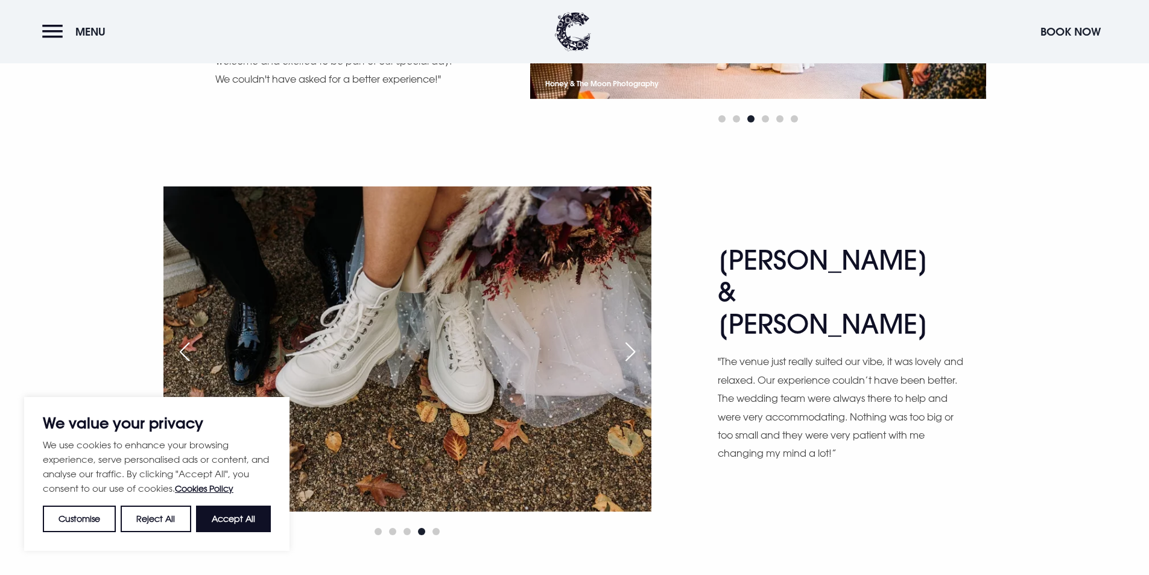
click at [625, 338] on div "Next slide" at bounding box center [630, 351] width 30 height 27
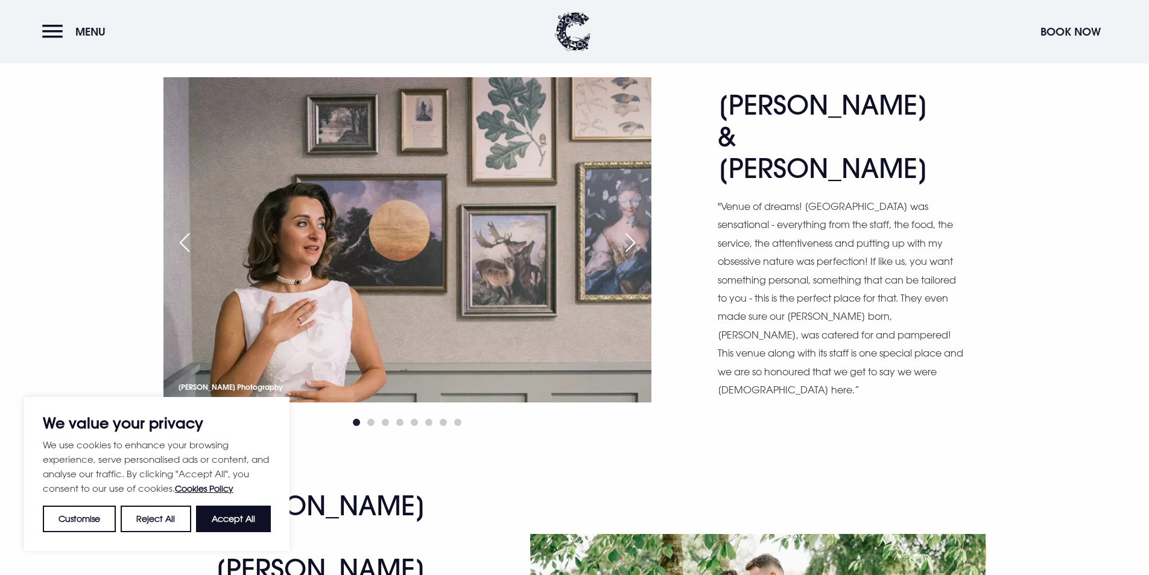
scroll to position [5911, 0]
